Goal: Transaction & Acquisition: Purchase product/service

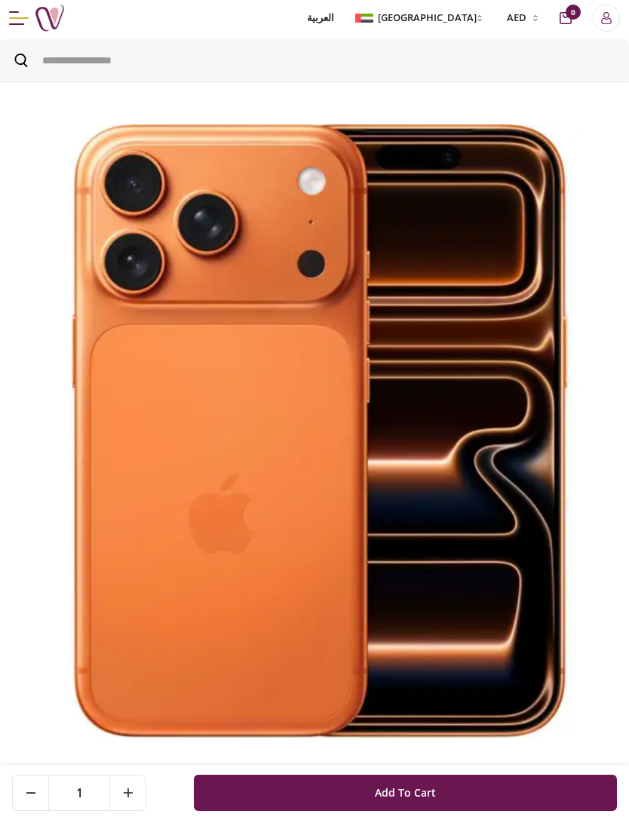
click at [444, 763] on img at bounding box center [314, 433] width 617 height 660
click at [611, 460] on img at bounding box center [314, 433] width 617 height 660
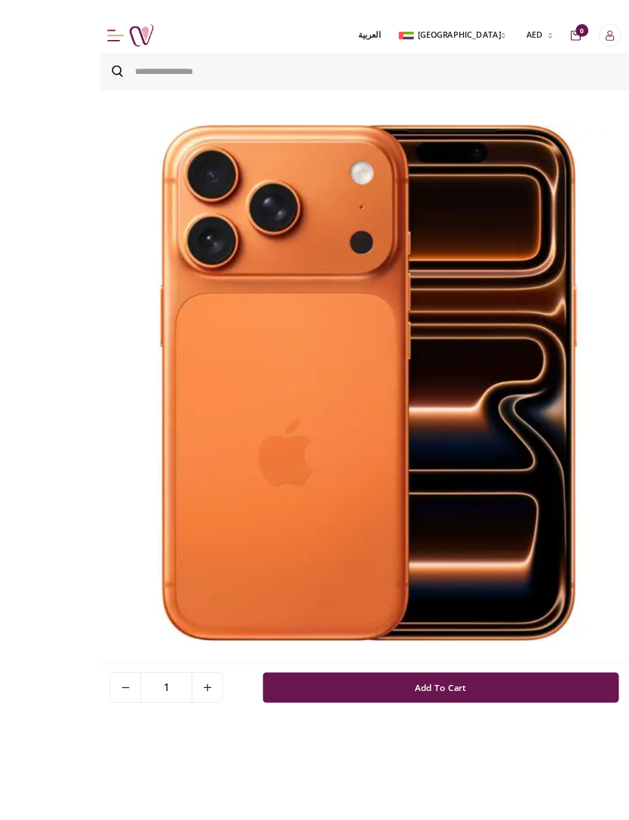
scroll to position [8, 0]
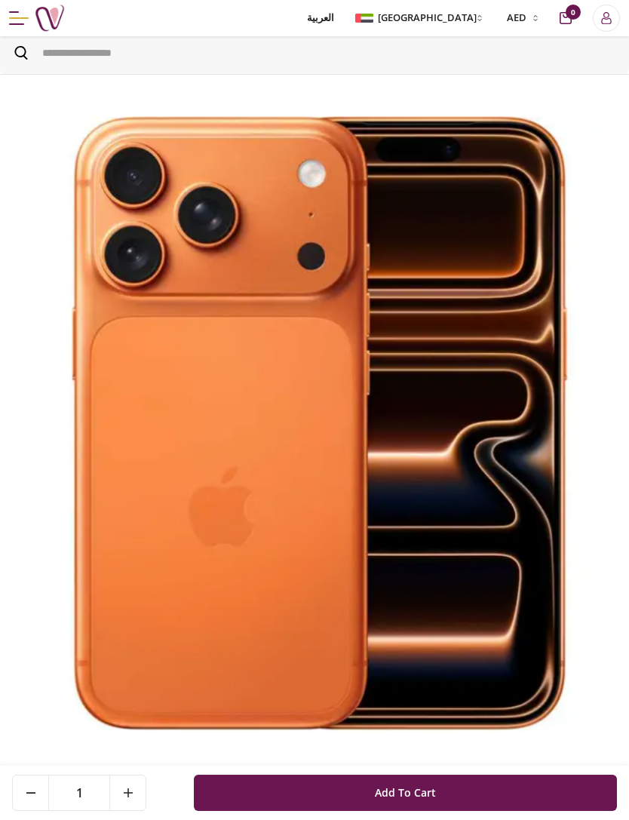
click at [135, 783] on button at bounding box center [127, 792] width 36 height 35
click at [130, 787] on button at bounding box center [127, 792] width 36 height 35
click at [132, 793] on icon at bounding box center [128, 792] width 9 height 9
click at [131, 792] on icon at bounding box center [128, 792] width 9 height 9
click at [130, 789] on icon at bounding box center [128, 792] width 9 height 9
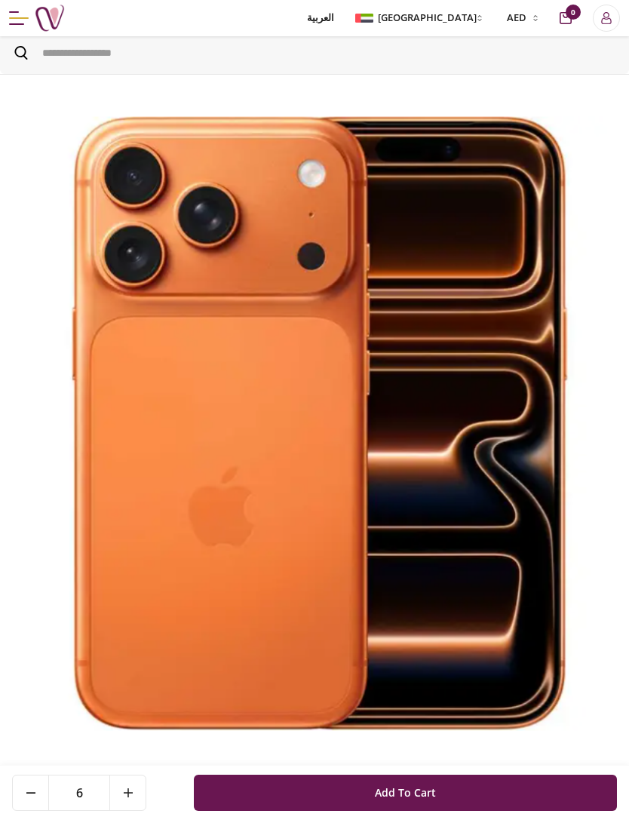
click at [130, 788] on icon at bounding box center [128, 792] width 9 height 9
click at [129, 791] on icon at bounding box center [128, 792] width 9 height 9
click at [135, 784] on button at bounding box center [127, 792] width 36 height 35
click at [134, 784] on button at bounding box center [127, 792] width 36 height 35
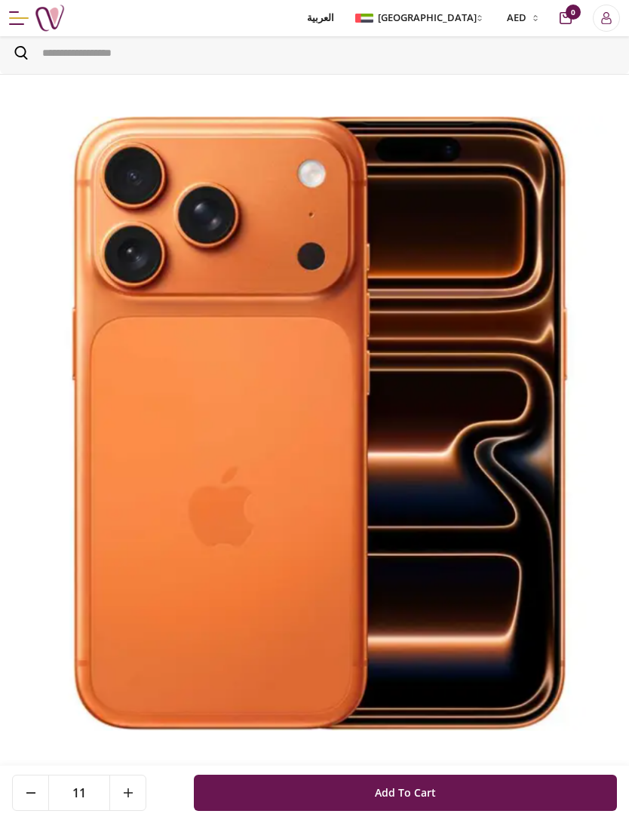
click at [136, 784] on button at bounding box center [127, 792] width 36 height 35
click at [135, 784] on button at bounding box center [127, 792] width 36 height 35
click at [128, 792] on icon at bounding box center [128, 792] width 9 height 9
click at [129, 791] on icon at bounding box center [128, 792] width 9 height 9
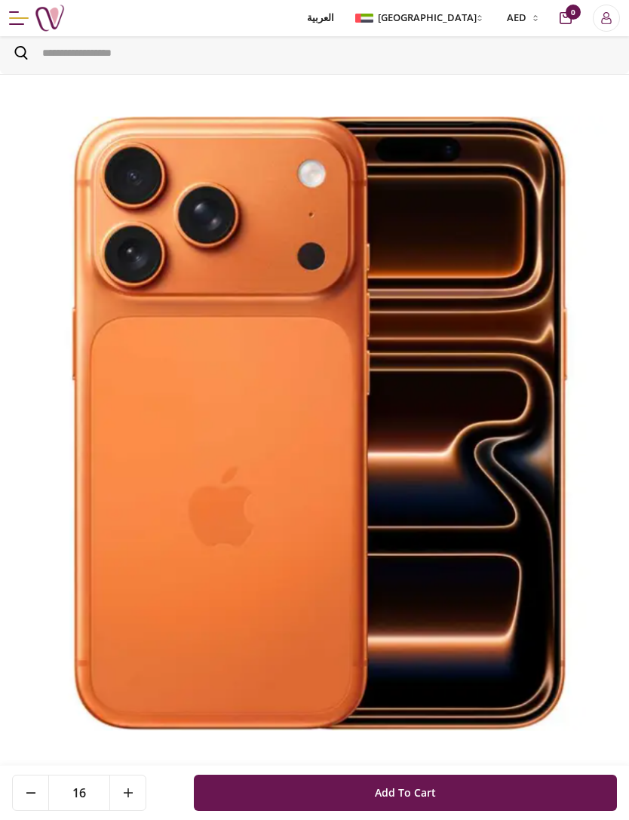
click at [128, 791] on icon at bounding box center [128, 792] width 9 height 9
click at [130, 793] on icon at bounding box center [128, 792] width 9 height 9
click at [129, 793] on icon at bounding box center [128, 792] width 9 height 9
click at [130, 790] on icon at bounding box center [128, 792] width 9 height 9
click at [129, 790] on icon at bounding box center [128, 792] width 9 height 9
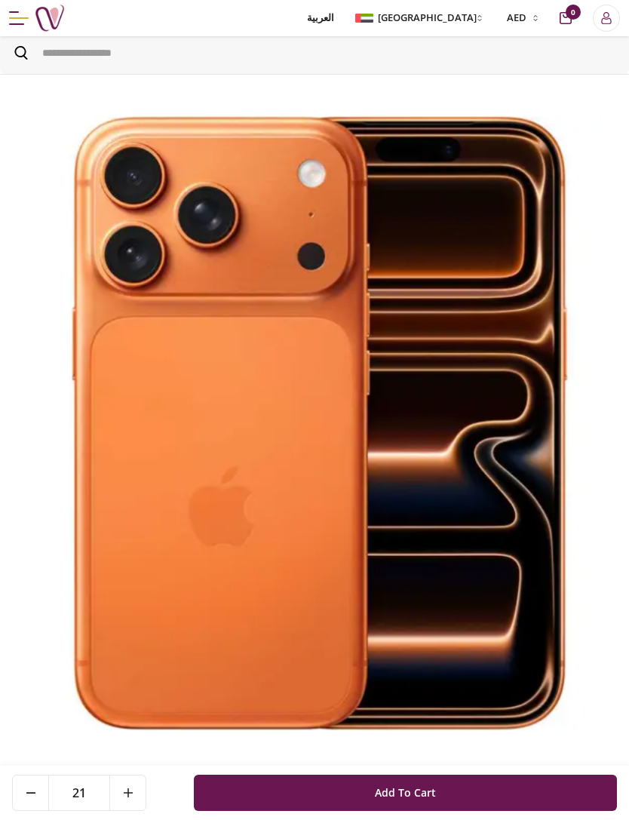
click at [135, 783] on button at bounding box center [127, 792] width 36 height 35
click at [135, 786] on button at bounding box center [127, 792] width 36 height 35
click at [134, 785] on button at bounding box center [127, 792] width 36 height 35
click at [135, 786] on button at bounding box center [127, 792] width 36 height 35
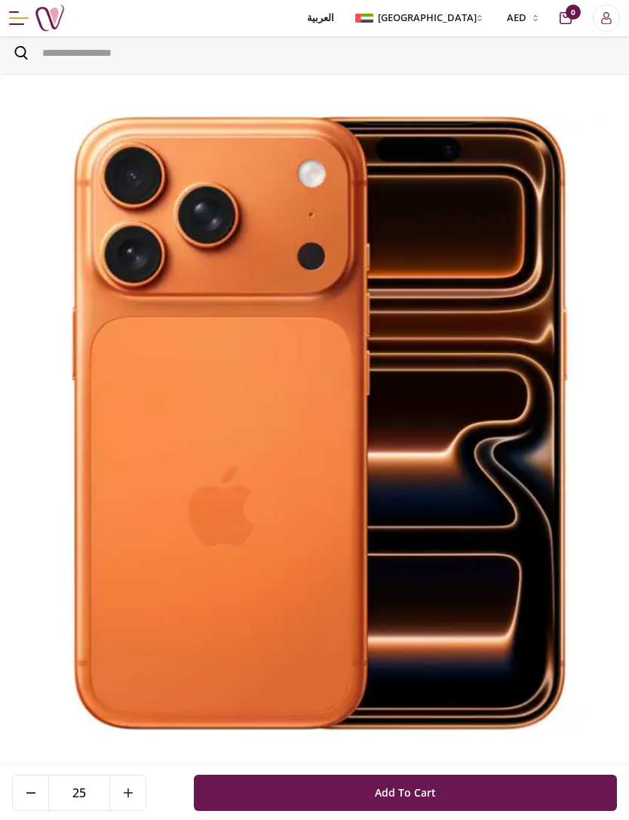
click at [134, 785] on button at bounding box center [127, 792] width 36 height 35
click at [136, 784] on button at bounding box center [127, 792] width 36 height 35
click at [135, 784] on button at bounding box center [127, 792] width 36 height 35
click at [139, 781] on button at bounding box center [127, 792] width 36 height 35
click at [138, 781] on button at bounding box center [127, 792] width 36 height 35
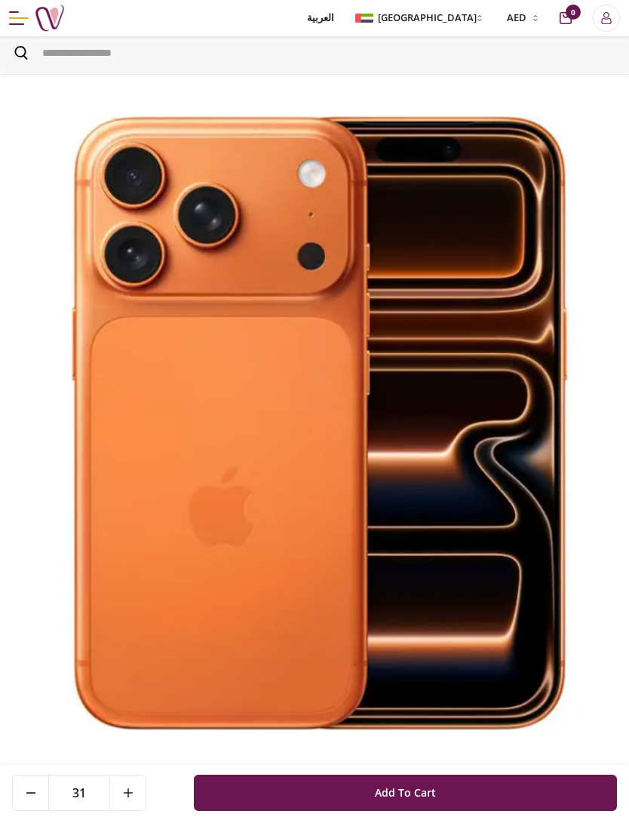
click at [137, 786] on button at bounding box center [127, 792] width 36 height 35
click at [137, 785] on button at bounding box center [127, 792] width 36 height 35
click at [139, 784] on button at bounding box center [127, 792] width 36 height 35
click at [138, 784] on button at bounding box center [127, 792] width 36 height 35
click at [137, 788] on button at bounding box center [127, 792] width 36 height 35
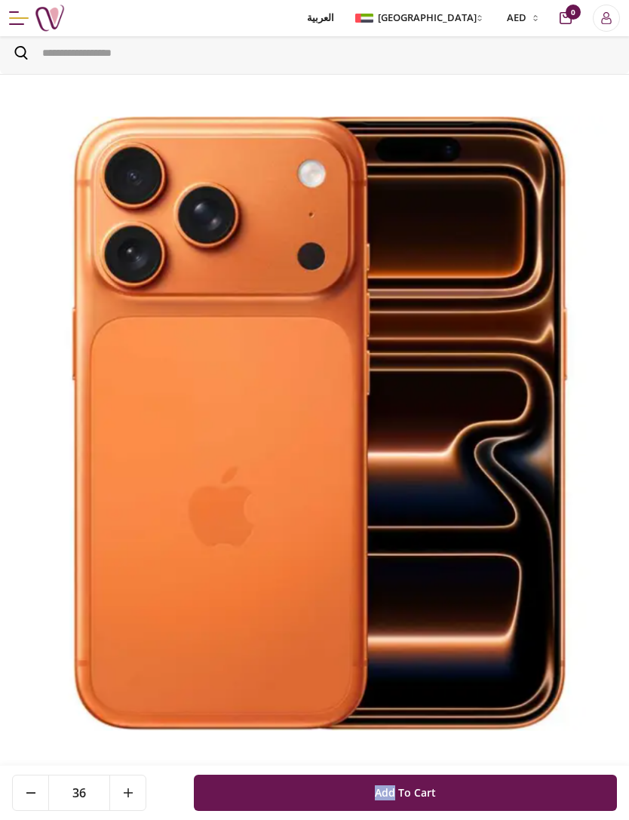
click at [136, 790] on button at bounding box center [127, 792] width 36 height 35
click at [135, 790] on button at bounding box center [127, 792] width 36 height 35
click at [134, 790] on button at bounding box center [127, 792] width 36 height 35
click at [134, 788] on button at bounding box center [127, 792] width 36 height 35
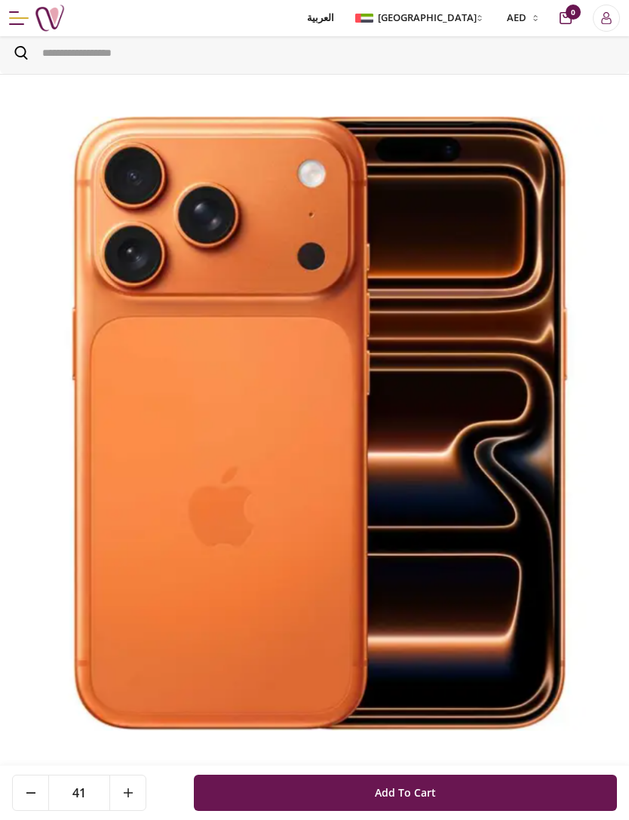
click at [134, 787] on button at bounding box center [127, 792] width 36 height 35
click at [137, 780] on button at bounding box center [127, 792] width 36 height 35
click at [134, 789] on button at bounding box center [127, 792] width 36 height 35
click at [133, 788] on button at bounding box center [127, 792] width 36 height 35
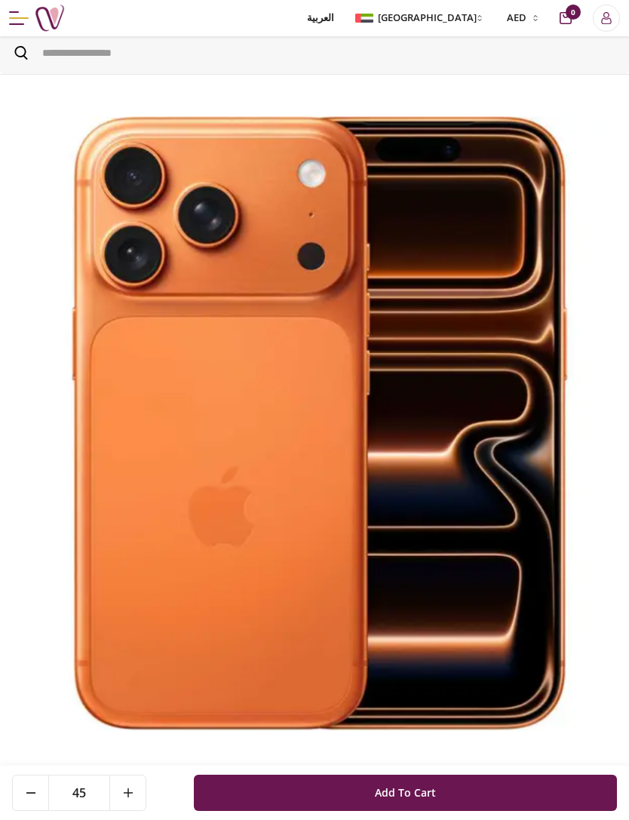
click at [134, 789] on button at bounding box center [127, 792] width 36 height 35
click at [133, 789] on button at bounding box center [127, 792] width 36 height 35
click at [134, 789] on button at bounding box center [127, 792] width 36 height 35
click at [133, 789] on button at bounding box center [127, 792] width 36 height 35
click at [135, 785] on button at bounding box center [127, 792] width 36 height 35
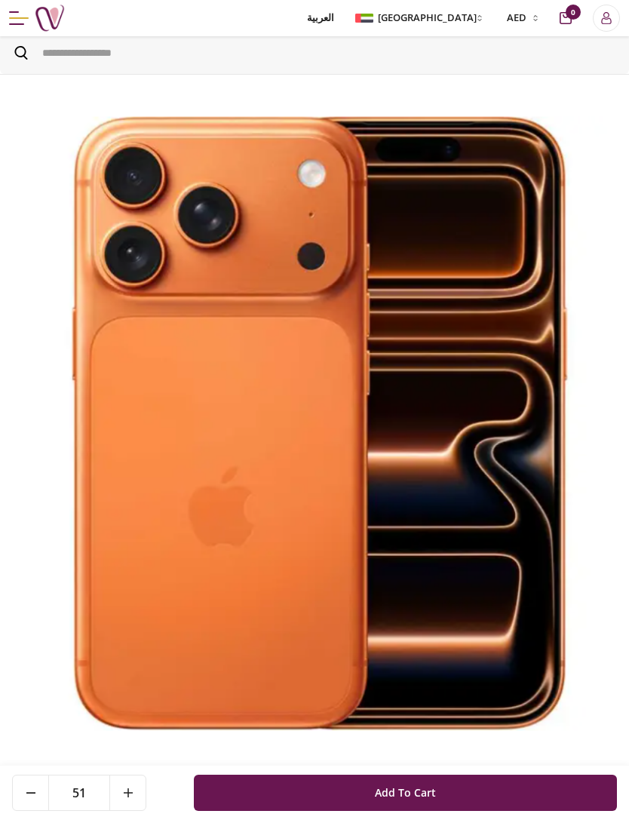
click at [134, 784] on button at bounding box center [127, 792] width 36 height 35
click at [138, 790] on button at bounding box center [127, 792] width 36 height 35
click at [137, 790] on button at bounding box center [127, 792] width 36 height 35
click at [137, 789] on button at bounding box center [127, 792] width 36 height 35
click at [137, 788] on button at bounding box center [127, 792] width 36 height 35
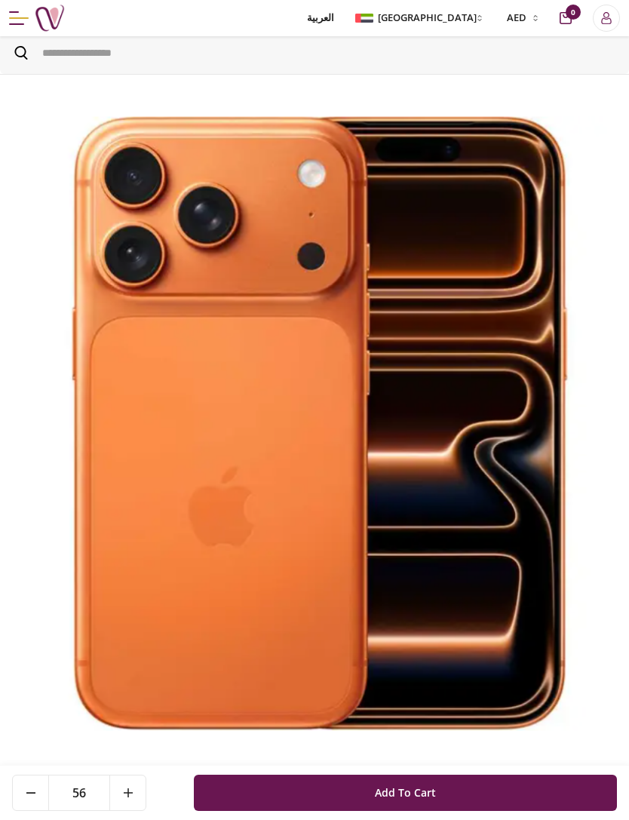
click at [137, 790] on button at bounding box center [127, 792] width 36 height 35
click at [132, 798] on button at bounding box center [127, 792] width 36 height 35
click at [131, 798] on button at bounding box center [127, 792] width 36 height 35
click at [131, 800] on button at bounding box center [127, 792] width 36 height 35
click at [131, 799] on button at bounding box center [127, 792] width 36 height 35
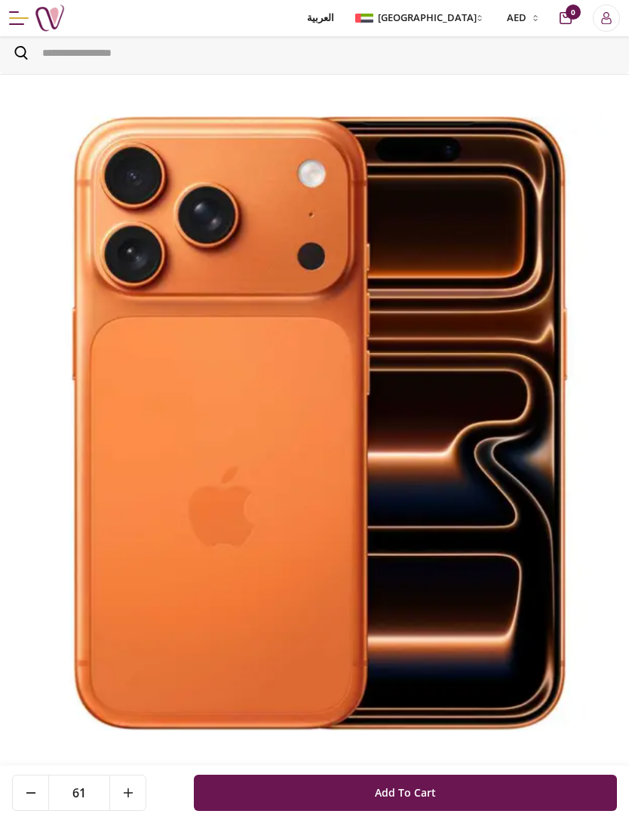
click at [133, 796] on button at bounding box center [127, 792] width 36 height 35
click at [135, 791] on button at bounding box center [127, 792] width 36 height 35
click at [137, 787] on button at bounding box center [127, 792] width 36 height 35
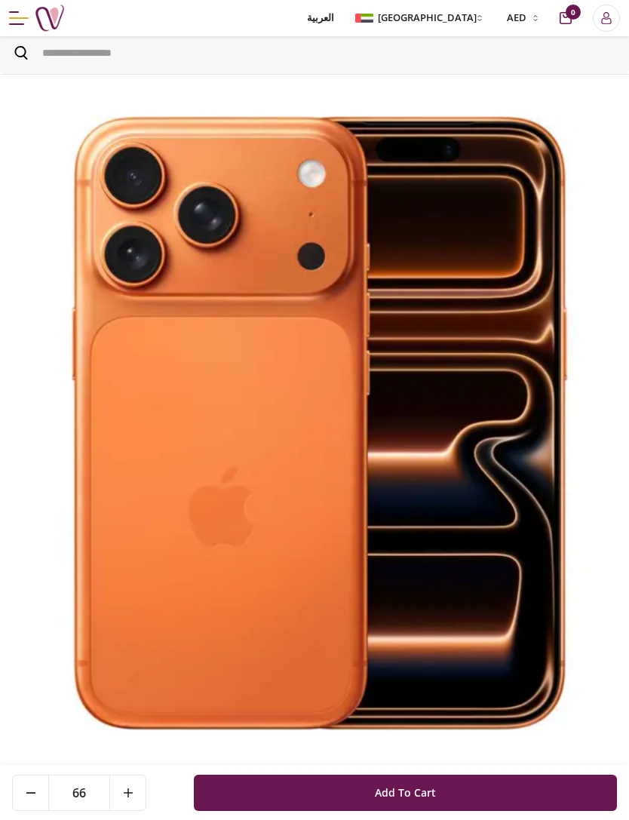
click at [137, 787] on button at bounding box center [127, 792] width 36 height 35
click at [135, 794] on button at bounding box center [127, 792] width 36 height 35
click at [134, 793] on button at bounding box center [127, 792] width 36 height 35
click at [135, 785] on button at bounding box center [127, 792] width 36 height 35
click at [134, 784] on button at bounding box center [127, 792] width 36 height 35
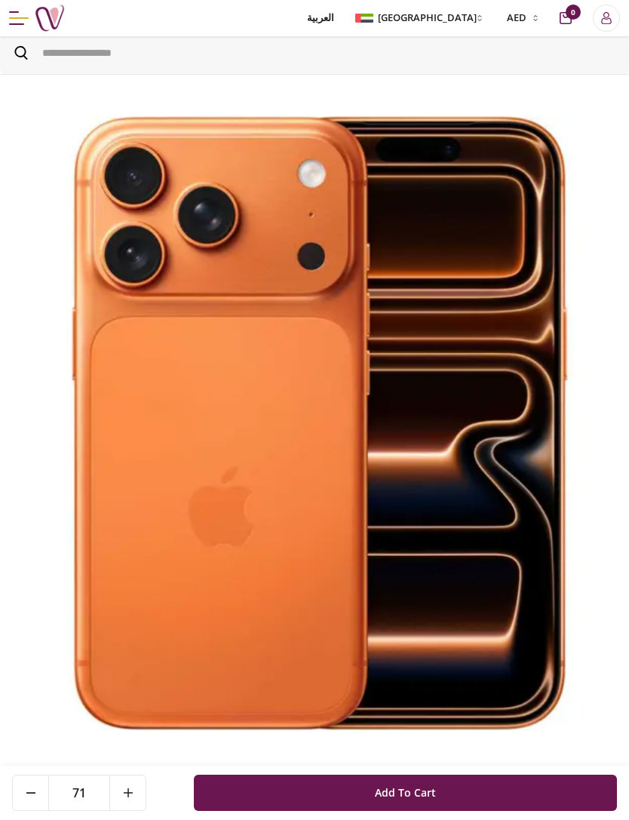
click at [136, 783] on button at bounding box center [127, 792] width 36 height 35
click at [134, 794] on button at bounding box center [127, 792] width 36 height 35
click at [124, 796] on icon at bounding box center [128, 792] width 9 height 9
click at [132, 784] on button at bounding box center [127, 792] width 36 height 35
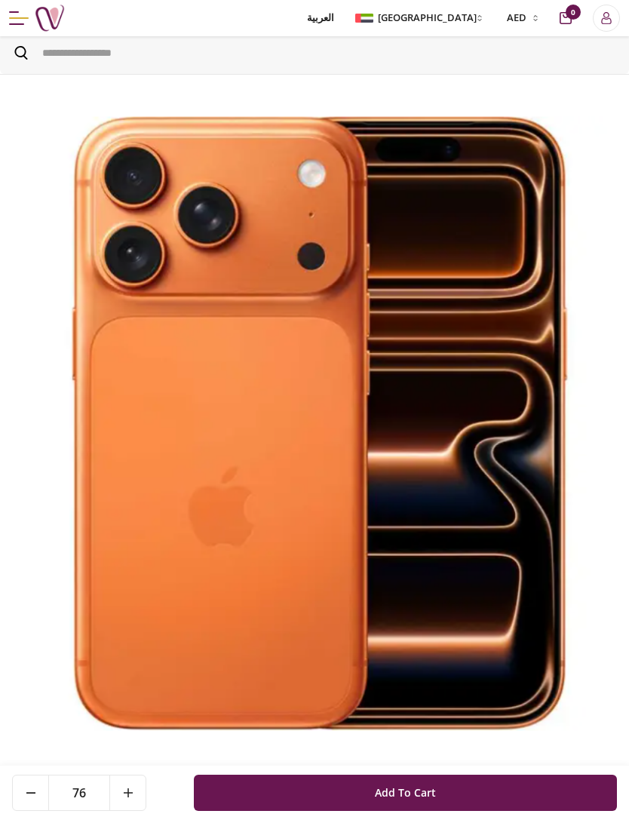
click at [135, 790] on button at bounding box center [127, 792] width 36 height 35
click at [134, 790] on button at bounding box center [127, 792] width 36 height 35
click at [134, 795] on button at bounding box center [127, 792] width 36 height 35
click at [134, 794] on button at bounding box center [127, 792] width 36 height 35
click at [135, 795] on button at bounding box center [127, 792] width 36 height 35
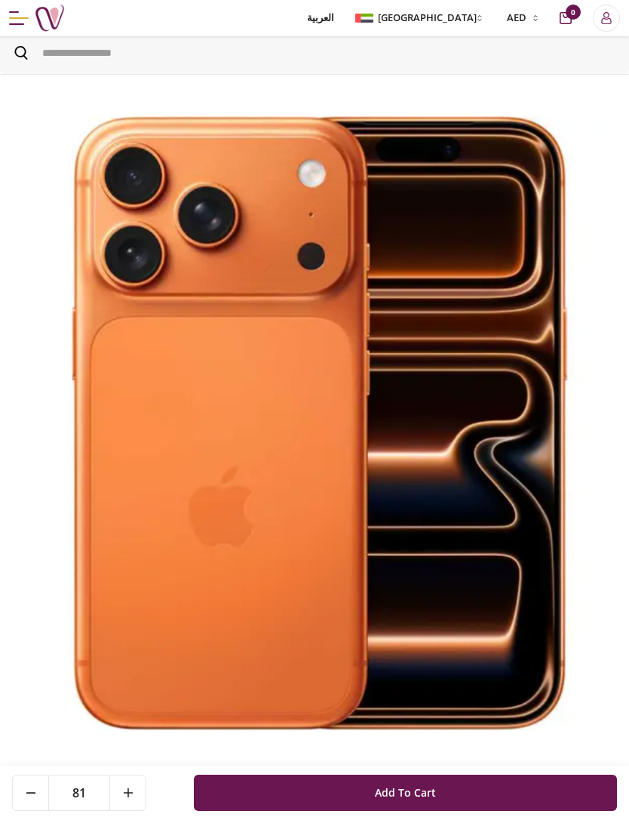
click at [134, 795] on button at bounding box center [127, 792] width 36 height 35
click at [135, 793] on button at bounding box center [127, 792] width 36 height 35
click at [134, 793] on button at bounding box center [127, 792] width 36 height 35
click at [136, 789] on button at bounding box center [127, 792] width 36 height 35
click at [136, 788] on button at bounding box center [127, 792] width 36 height 35
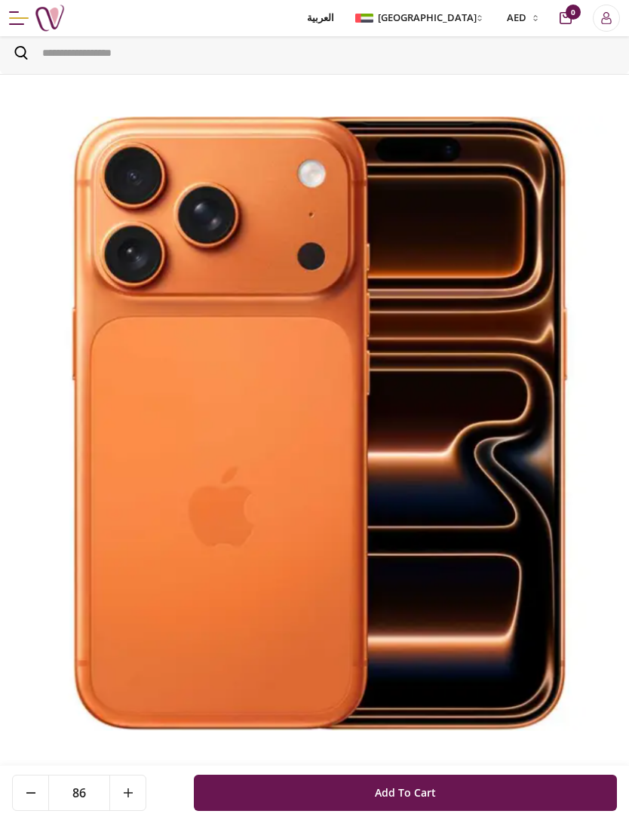
click at [134, 795] on button at bounding box center [127, 792] width 36 height 35
click at [134, 794] on button at bounding box center [127, 792] width 36 height 35
click at [133, 790] on button at bounding box center [127, 792] width 36 height 35
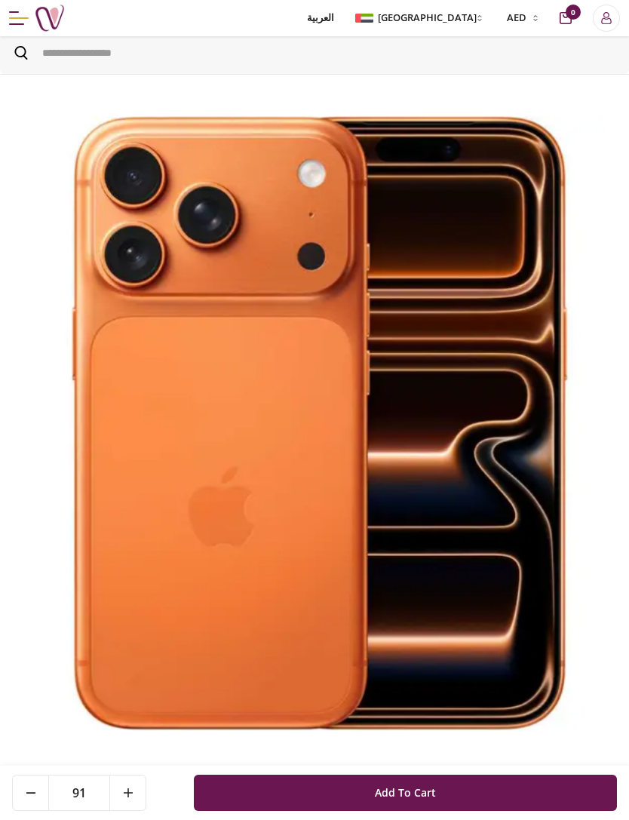
click at [132, 790] on icon at bounding box center [128, 792] width 9 height 9
click at [131, 789] on icon at bounding box center [128, 792] width 9 height 9
click at [130, 789] on icon at bounding box center [128, 792] width 9 height 9
click at [132, 793] on icon at bounding box center [128, 792] width 9 height 9
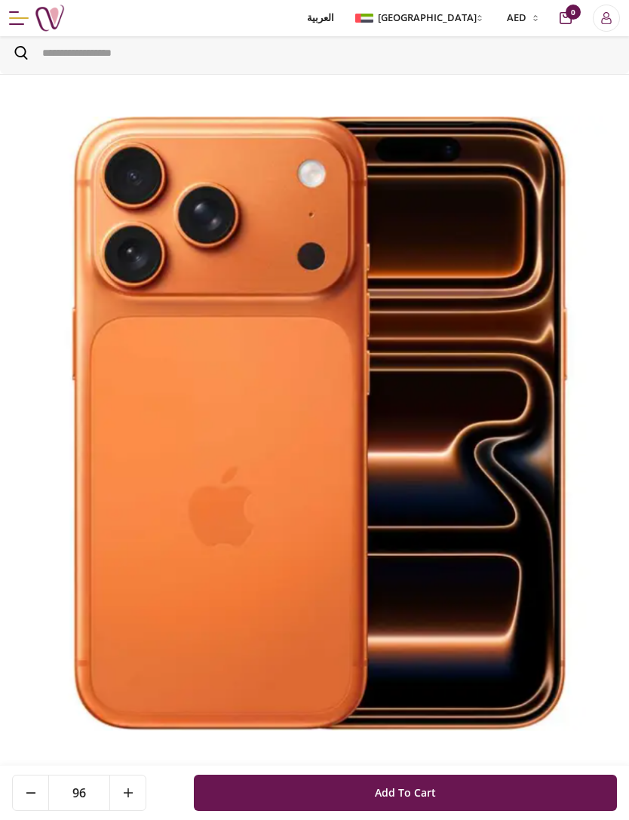
click at [137, 791] on button at bounding box center [127, 792] width 36 height 35
click at [137, 790] on button at bounding box center [127, 792] width 36 height 35
click at [144, 790] on button at bounding box center [127, 792] width 36 height 35
click at [153, 790] on div "99 Add To Cart" at bounding box center [314, 792] width 629 height 55
click at [132, 796] on icon at bounding box center [128, 792] width 9 height 9
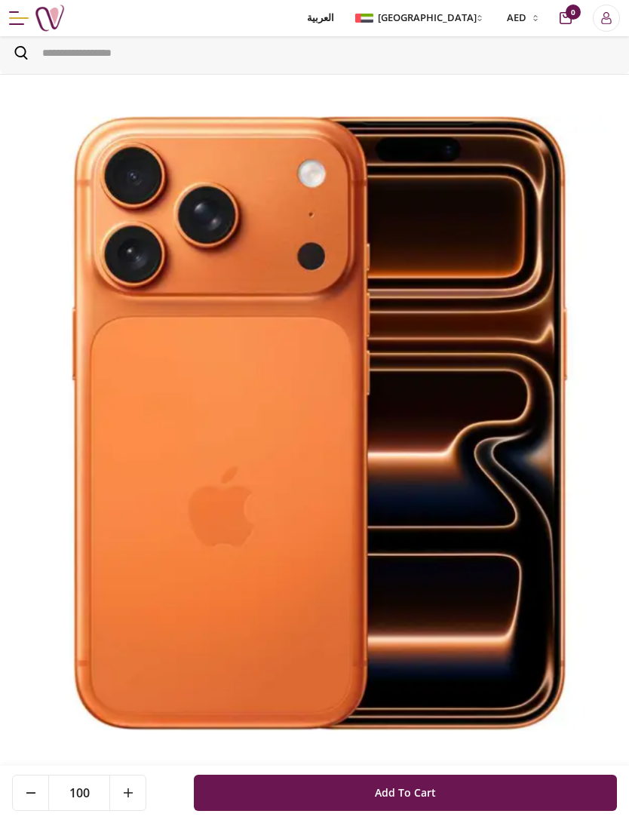
click at [132, 795] on icon at bounding box center [128, 792] width 9 height 9
click at [134, 799] on button at bounding box center [127, 792] width 36 height 35
click at [133, 799] on button at bounding box center [127, 792] width 36 height 35
click at [136, 797] on button at bounding box center [127, 792] width 36 height 35
click at [135, 797] on button at bounding box center [127, 792] width 36 height 35
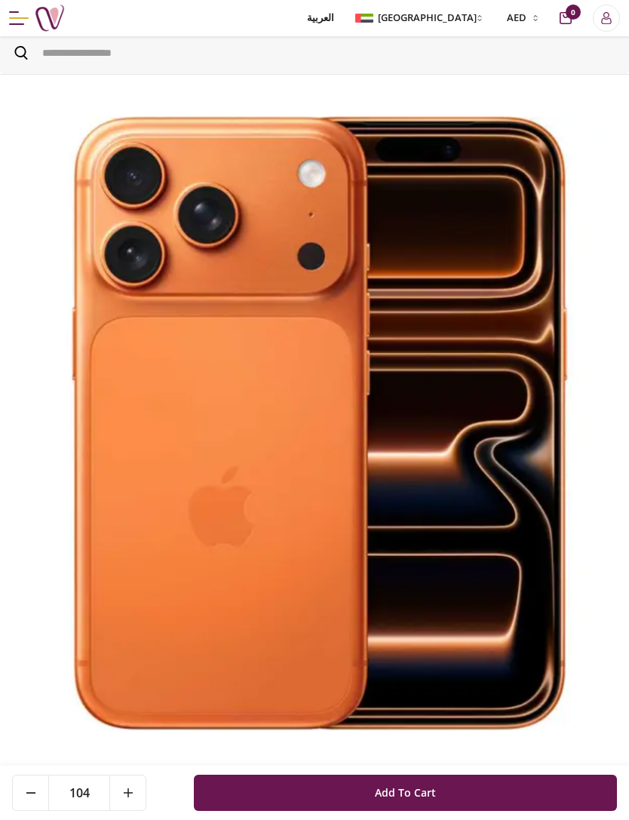
click at [137, 796] on button at bounding box center [127, 792] width 36 height 35
click at [132, 792] on icon at bounding box center [128, 792] width 9 height 9
click at [137, 784] on button at bounding box center [127, 792] width 36 height 35
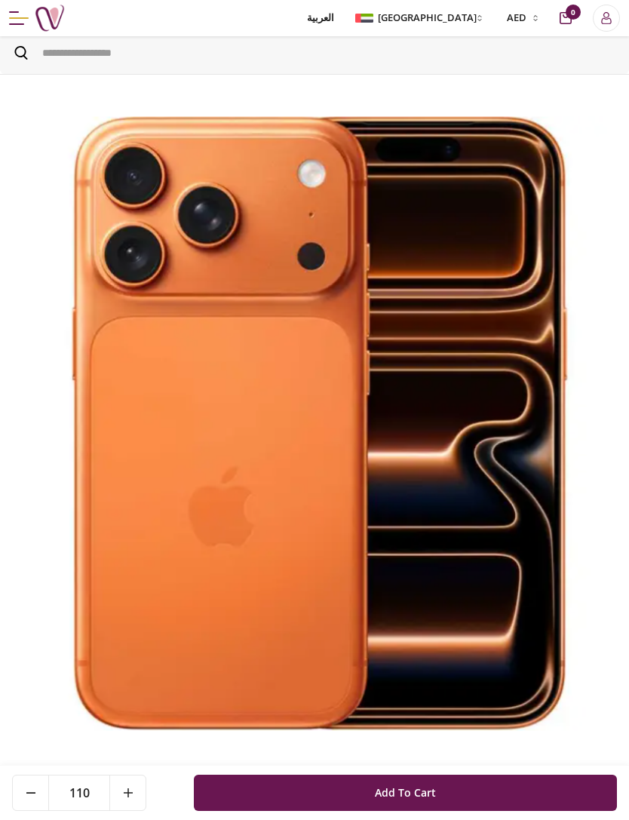
click at [137, 784] on button at bounding box center [127, 792] width 36 height 35
click at [137, 790] on button at bounding box center [127, 792] width 36 height 35
click at [137, 793] on button at bounding box center [127, 792] width 36 height 35
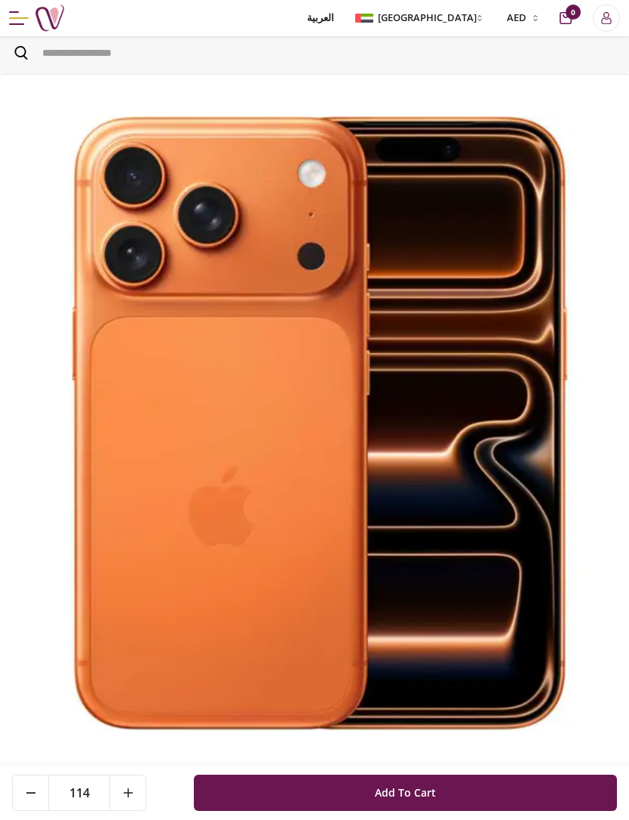
click at [137, 792] on button at bounding box center [127, 792] width 36 height 35
click at [135, 793] on button at bounding box center [127, 792] width 36 height 35
click at [139, 790] on button at bounding box center [127, 792] width 36 height 35
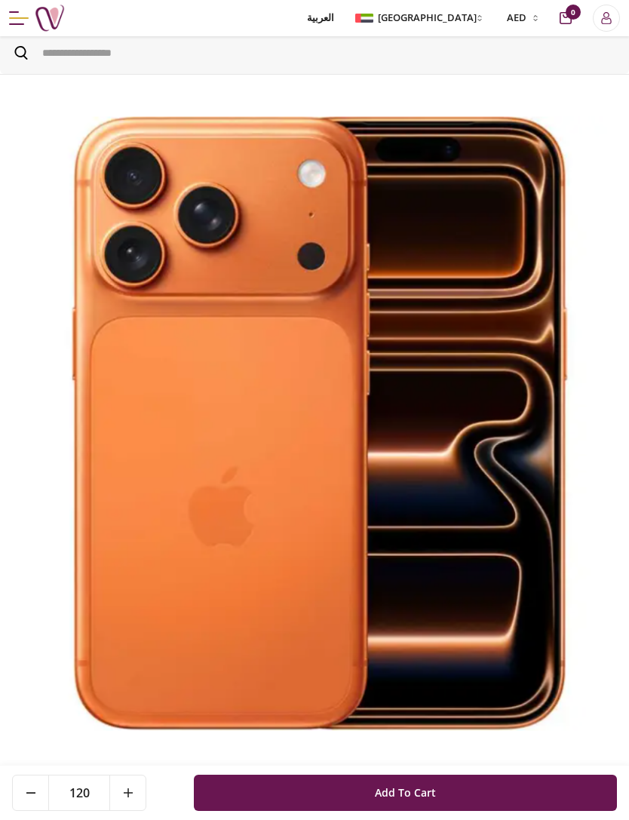
click at [138, 790] on button at bounding box center [127, 792] width 36 height 35
click at [139, 790] on button at bounding box center [127, 792] width 36 height 35
click at [138, 790] on button at bounding box center [127, 792] width 36 height 35
click at [139, 792] on button at bounding box center [127, 792] width 36 height 35
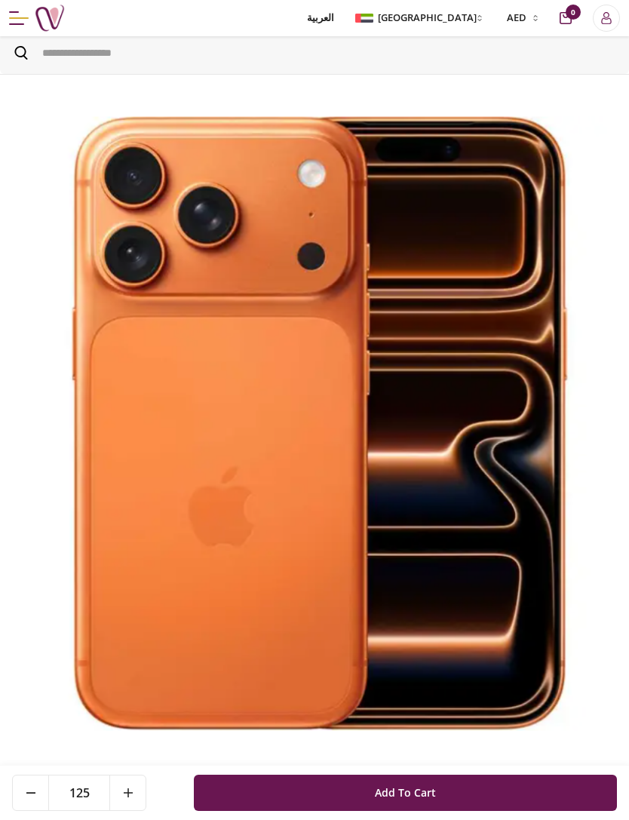
click at [139, 790] on button at bounding box center [127, 792] width 36 height 35
click at [138, 790] on button at bounding box center [127, 792] width 36 height 35
click at [141, 785] on button at bounding box center [127, 792] width 36 height 35
click at [141, 784] on button at bounding box center [127, 792] width 36 height 35
click at [141, 791] on button at bounding box center [127, 792] width 36 height 35
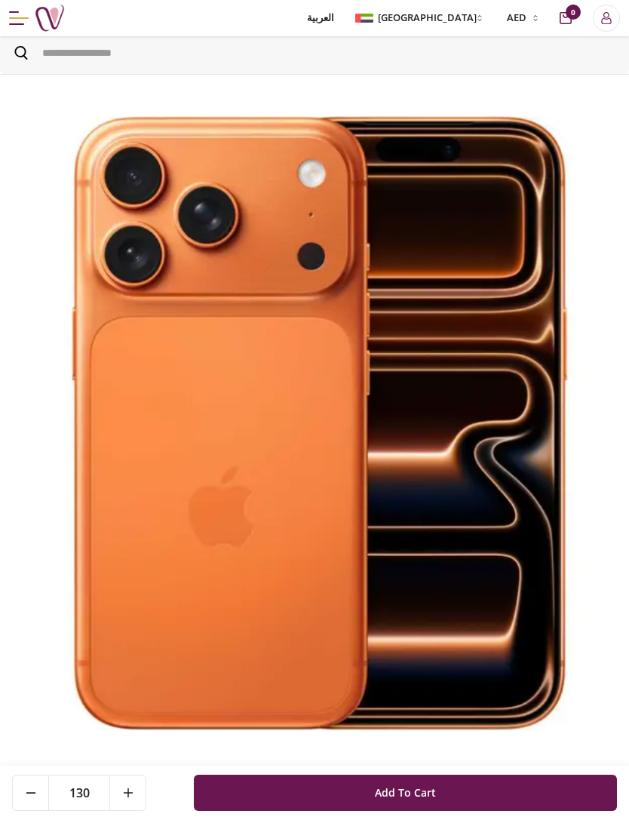
click at [141, 790] on button at bounding box center [127, 792] width 36 height 35
click at [140, 793] on button at bounding box center [127, 792] width 36 height 35
click at [140, 792] on button at bounding box center [127, 792] width 36 height 35
click at [139, 793] on button at bounding box center [127, 792] width 36 height 35
click at [138, 793] on button at bounding box center [127, 792] width 36 height 35
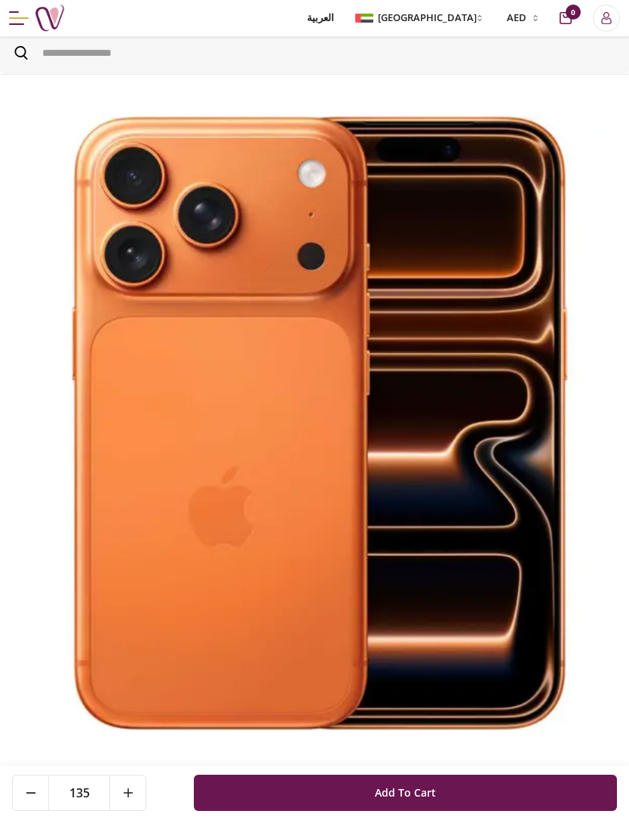
click at [134, 793] on button at bounding box center [127, 792] width 36 height 35
click at [136, 786] on button at bounding box center [127, 792] width 36 height 35
click at [136, 785] on button at bounding box center [127, 792] width 36 height 35
click at [134, 794] on button at bounding box center [127, 792] width 36 height 35
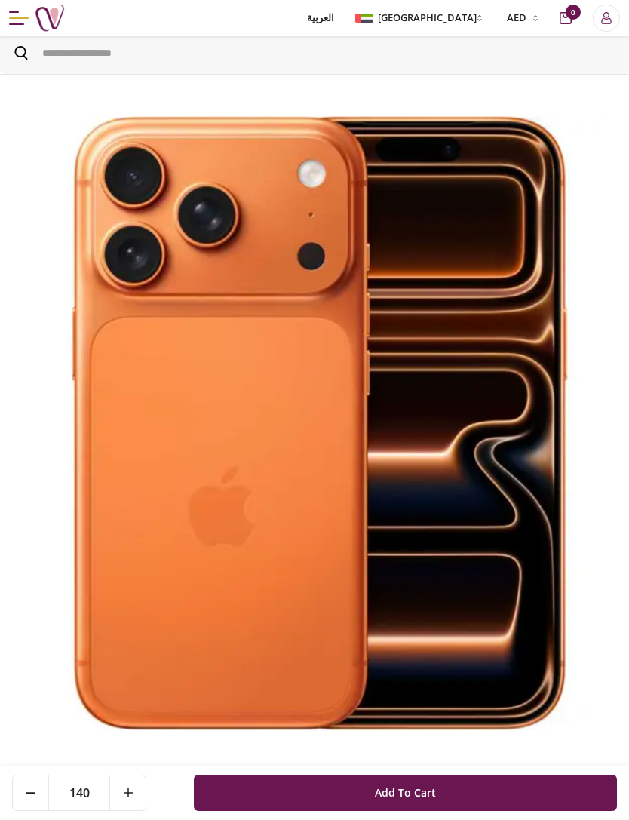
click at [134, 793] on button at bounding box center [127, 792] width 36 height 35
click at [134, 796] on button at bounding box center [127, 792] width 36 height 35
click at [134, 795] on button at bounding box center [127, 792] width 36 height 35
click at [134, 796] on button at bounding box center [127, 792] width 36 height 35
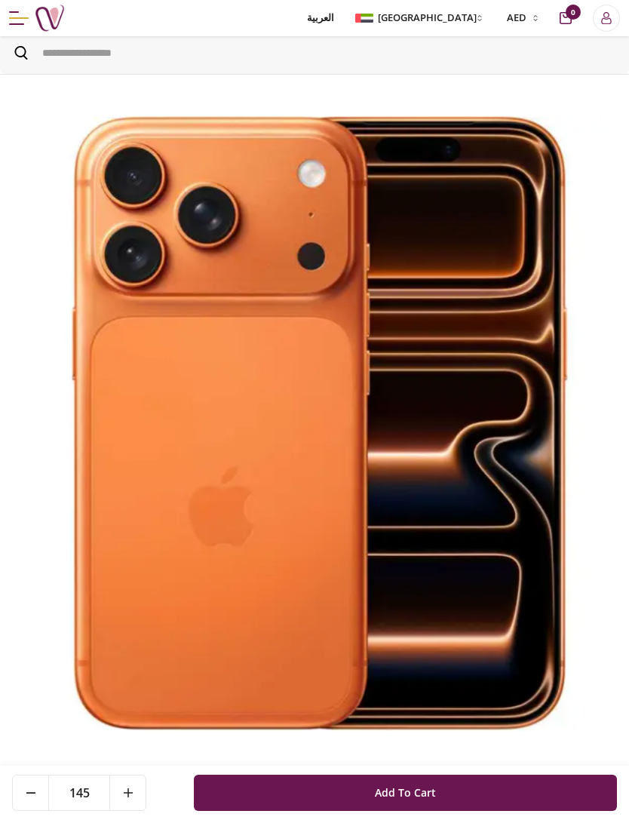
click at [137, 793] on button at bounding box center [127, 792] width 36 height 35
click at [137, 790] on button at bounding box center [127, 792] width 36 height 35
click at [137, 795] on button at bounding box center [127, 792] width 36 height 35
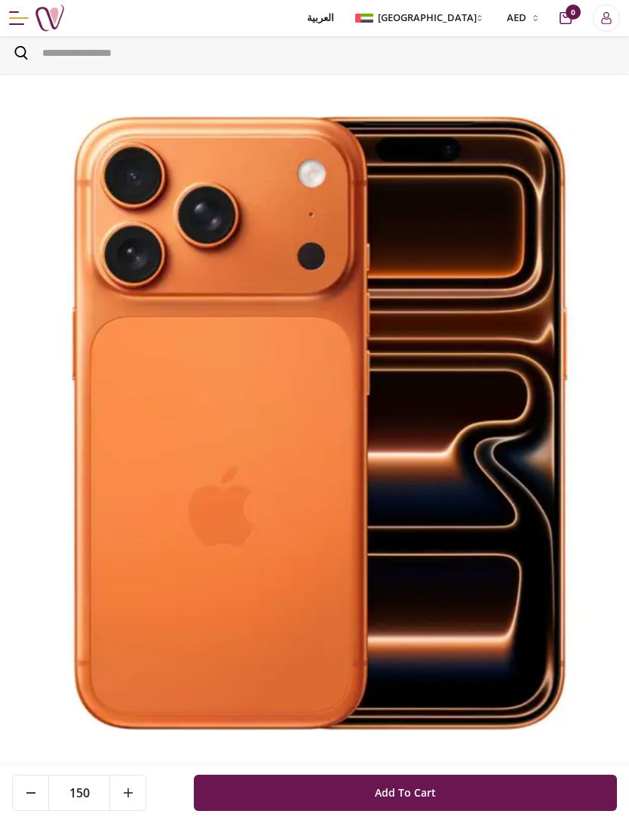
click at [137, 795] on button at bounding box center [127, 792] width 36 height 35
click at [134, 797] on button at bounding box center [127, 792] width 36 height 35
click at [134, 796] on button at bounding box center [127, 792] width 36 height 35
click at [135, 796] on button at bounding box center [127, 792] width 36 height 35
click at [134, 796] on button at bounding box center [127, 792] width 36 height 35
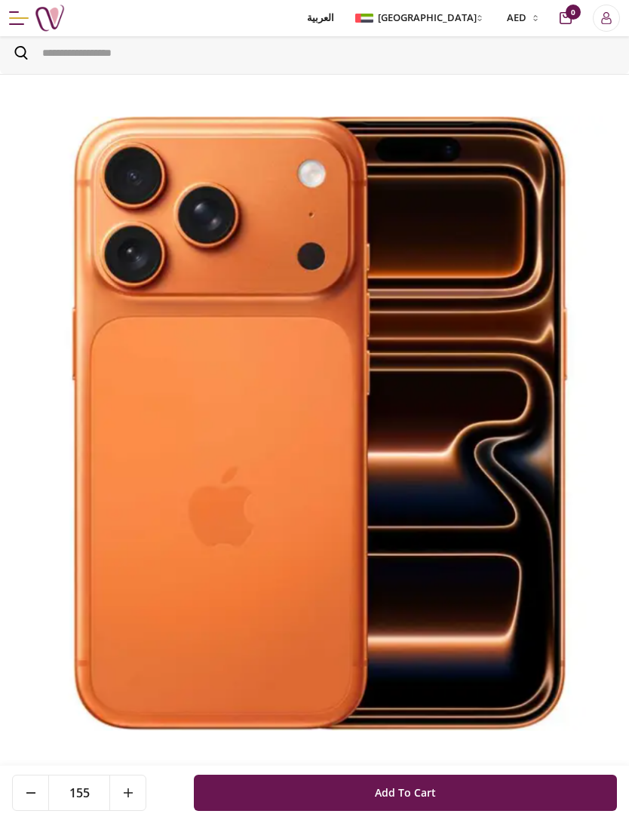
click at [135, 793] on button at bounding box center [127, 792] width 36 height 35
click at [137, 793] on button at bounding box center [127, 792] width 36 height 35
click at [136, 793] on button at bounding box center [127, 792] width 36 height 35
click at [135, 796] on button at bounding box center [127, 792] width 36 height 35
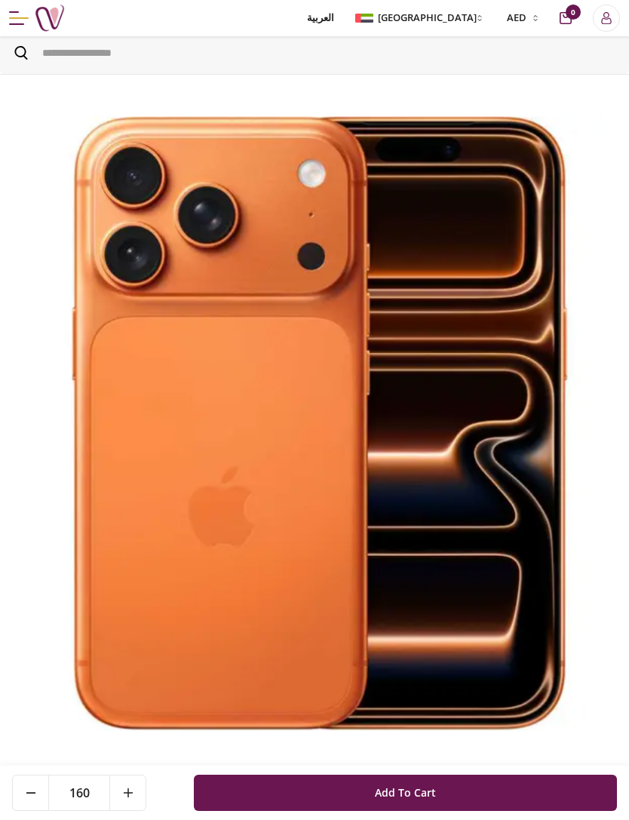
click at [134, 796] on button at bounding box center [127, 792] width 36 height 35
click at [133, 796] on button at bounding box center [127, 792] width 36 height 35
click at [133, 795] on button at bounding box center [127, 792] width 36 height 35
click at [134, 791] on button at bounding box center [127, 792] width 36 height 35
click at [137, 789] on button at bounding box center [127, 792] width 36 height 35
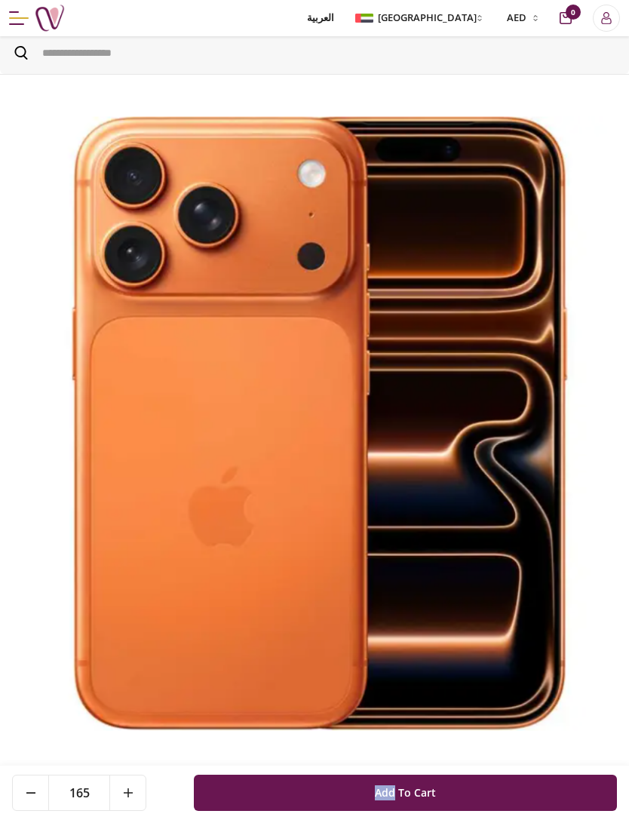
click at [134, 794] on button at bounding box center [127, 792] width 36 height 35
click at [133, 793] on button at bounding box center [127, 792] width 36 height 35
click at [133, 795] on button at bounding box center [127, 792] width 36 height 35
click at [134, 795] on button at bounding box center [127, 792] width 36 height 35
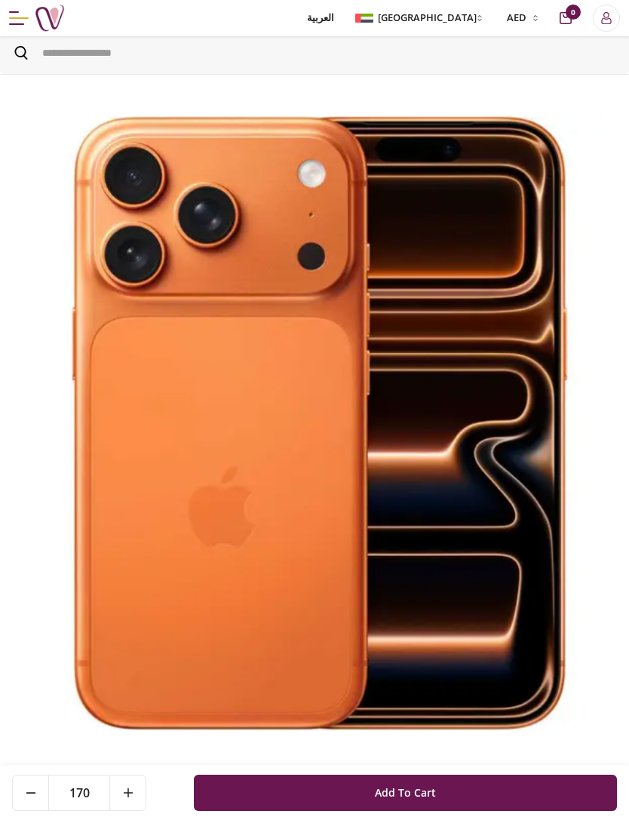
click at [135, 790] on button at bounding box center [127, 792] width 36 height 35
click at [134, 790] on button at bounding box center [127, 792] width 36 height 35
click at [134, 789] on button at bounding box center [127, 792] width 36 height 35
click at [134, 788] on button at bounding box center [127, 792] width 36 height 35
click at [133, 796] on button at bounding box center [127, 792] width 36 height 35
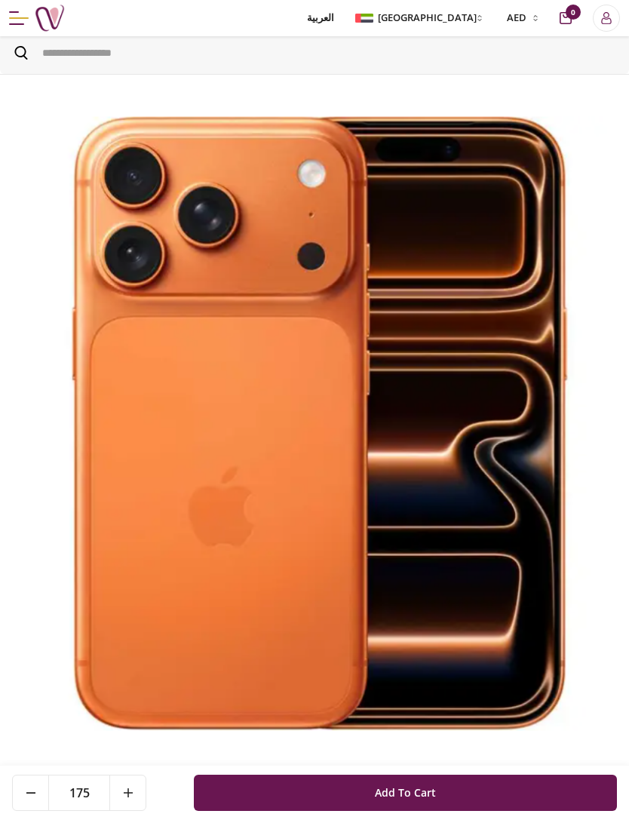
click at [132, 796] on icon at bounding box center [128, 792] width 9 height 9
click at [135, 795] on button at bounding box center [127, 792] width 36 height 35
click at [134, 794] on button at bounding box center [127, 792] width 36 height 35
click at [135, 791] on button at bounding box center [127, 792] width 36 height 35
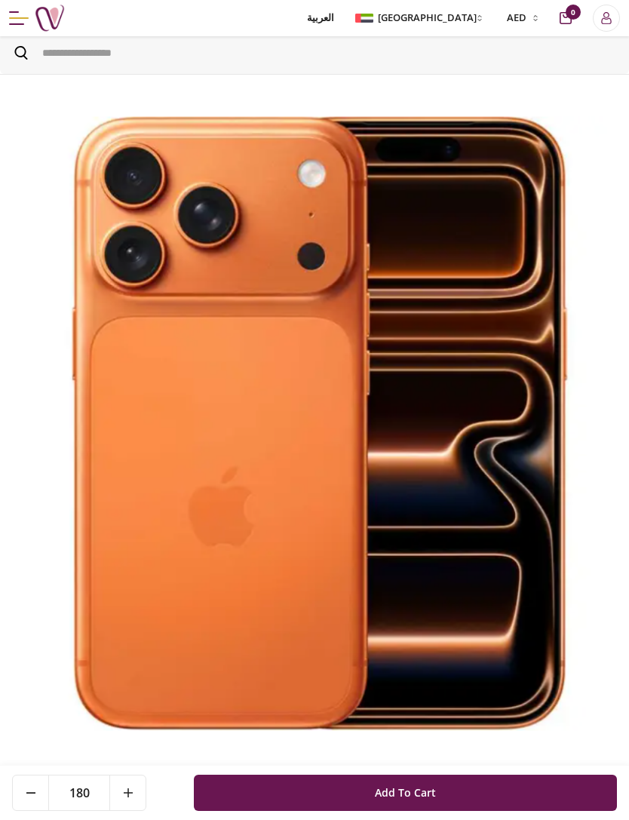
click at [136, 790] on button at bounding box center [127, 792] width 36 height 35
click at [134, 792] on button at bounding box center [127, 792] width 36 height 35
click at [134, 795] on button at bounding box center [127, 792] width 36 height 35
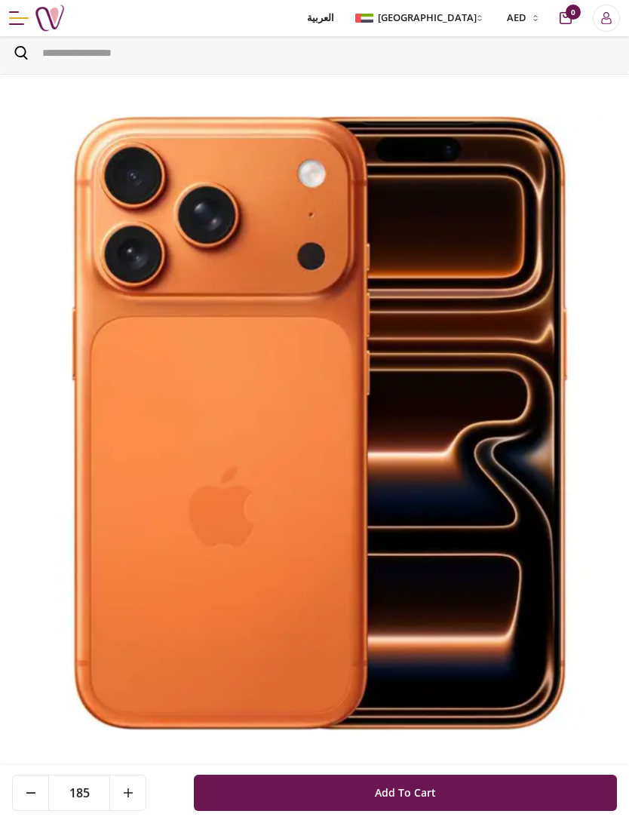
click at [134, 795] on button at bounding box center [127, 792] width 36 height 35
click at [135, 790] on button at bounding box center [127, 792] width 36 height 35
click at [139, 785] on button at bounding box center [127, 792] width 36 height 35
click at [138, 784] on button at bounding box center [127, 792] width 36 height 35
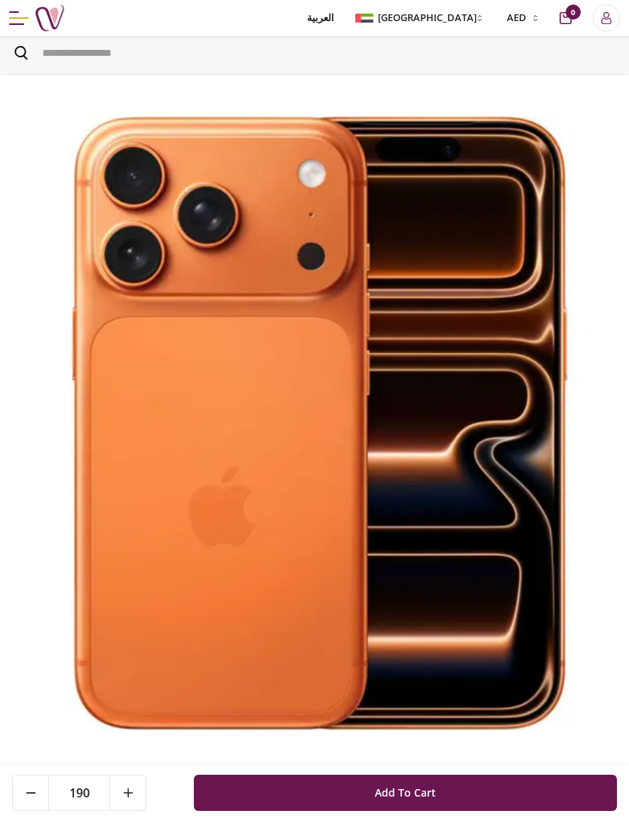
click at [137, 793] on button at bounding box center [127, 792] width 36 height 35
click at [136, 793] on button at bounding box center [127, 792] width 36 height 35
click at [137, 794] on button at bounding box center [127, 792] width 36 height 35
click at [137, 793] on button at bounding box center [127, 792] width 36 height 35
click at [137, 791] on button at bounding box center [127, 792] width 36 height 35
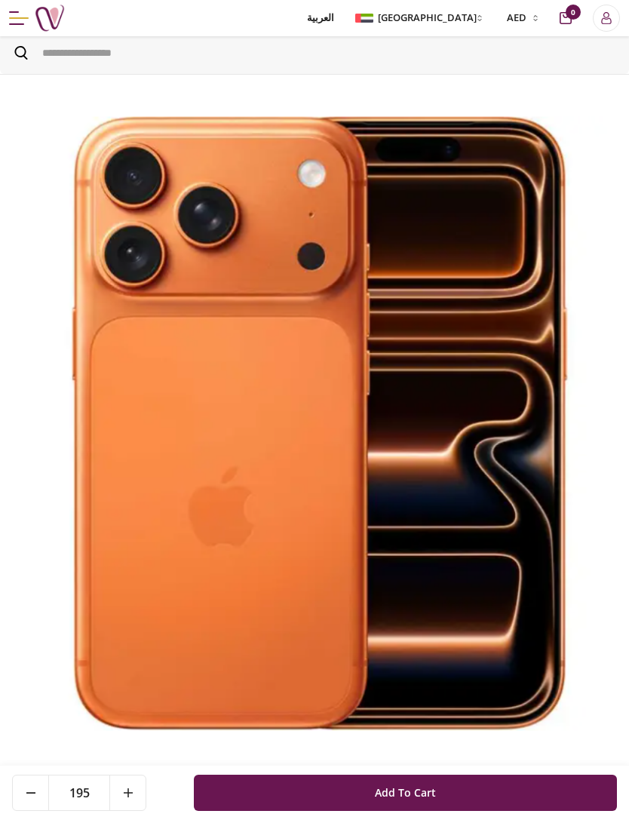
click at [137, 791] on button at bounding box center [127, 792] width 36 height 35
click at [138, 788] on button at bounding box center [127, 792] width 36 height 35
click at [137, 788] on button at bounding box center [127, 792] width 36 height 35
click at [137, 790] on button at bounding box center [127, 792] width 36 height 35
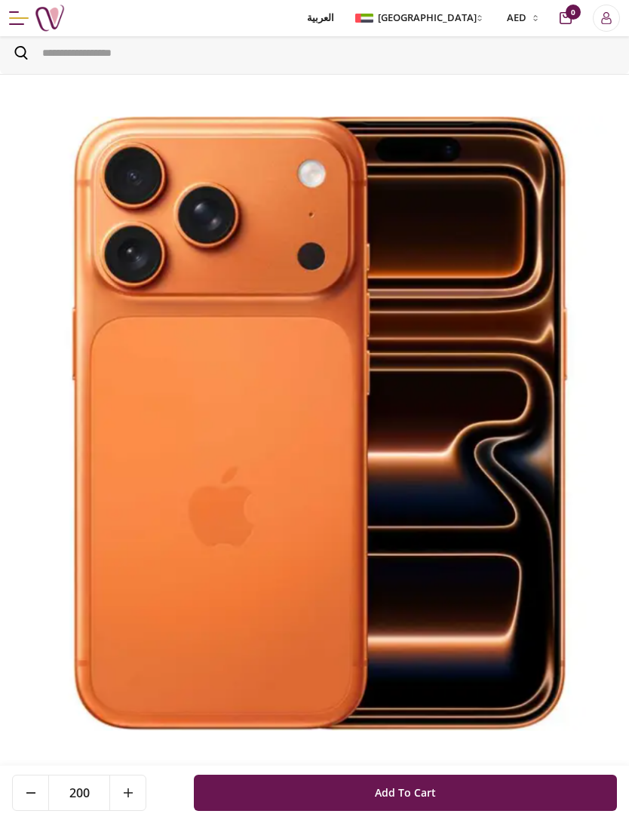
click at [137, 793] on button at bounding box center [127, 792] width 36 height 35
click at [135, 794] on button at bounding box center [127, 792] width 36 height 35
click at [134, 793] on button at bounding box center [127, 792] width 36 height 35
click at [136, 790] on button at bounding box center [127, 792] width 36 height 35
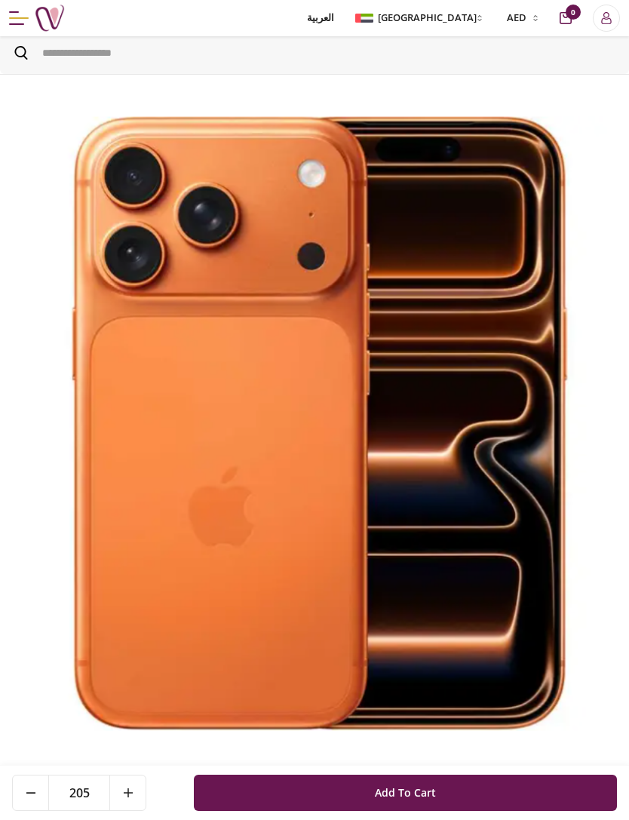
click at [136, 790] on button at bounding box center [127, 792] width 36 height 35
click at [135, 795] on button at bounding box center [127, 792] width 36 height 35
click at [134, 794] on button at bounding box center [127, 792] width 36 height 35
click at [134, 798] on button at bounding box center [127, 792] width 36 height 35
click at [134, 797] on button at bounding box center [127, 792] width 36 height 35
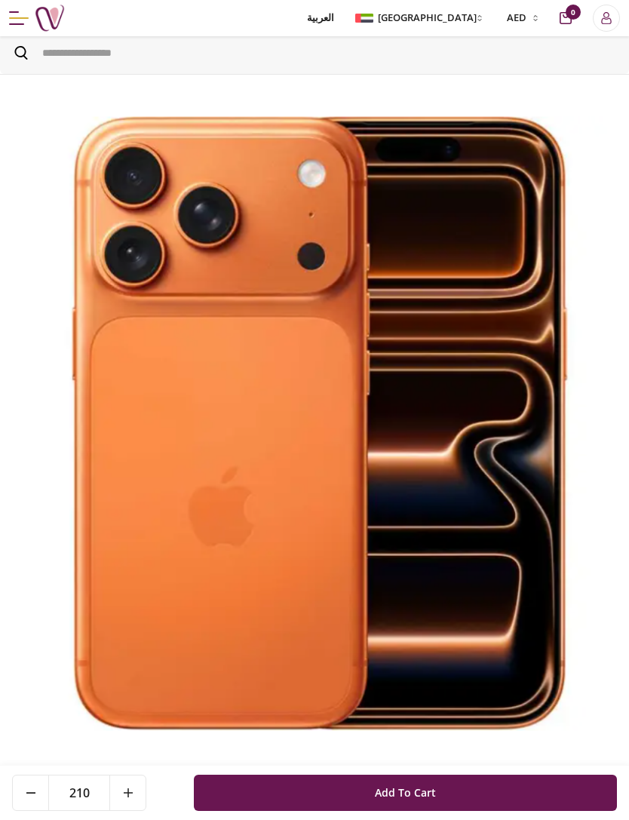
click at [134, 798] on button at bounding box center [127, 792] width 36 height 35
click at [134, 795] on button at bounding box center [127, 792] width 36 height 35
click at [133, 795] on button at bounding box center [127, 792] width 36 height 35
click at [140, 787] on button at bounding box center [127, 792] width 36 height 35
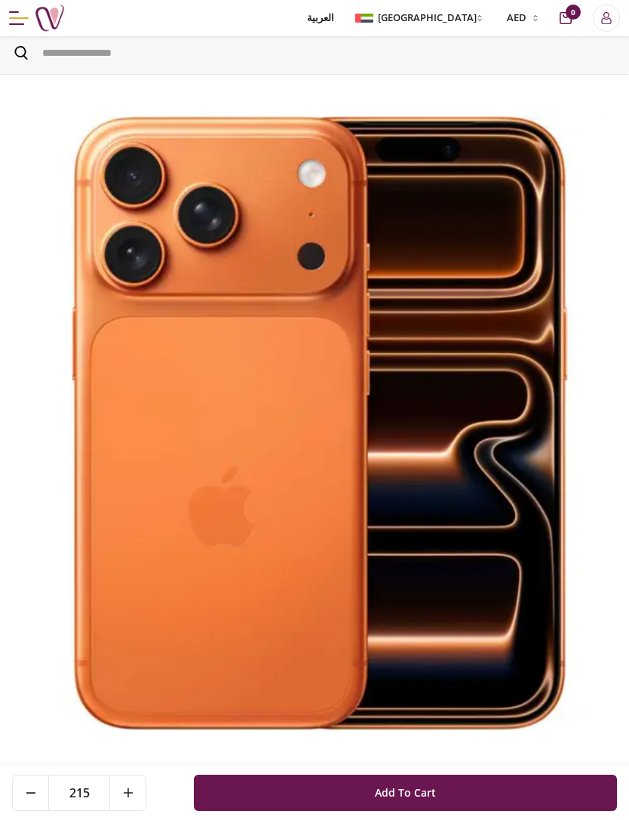
click at [139, 787] on button at bounding box center [127, 792] width 36 height 35
click at [134, 796] on button at bounding box center [127, 792] width 36 height 35
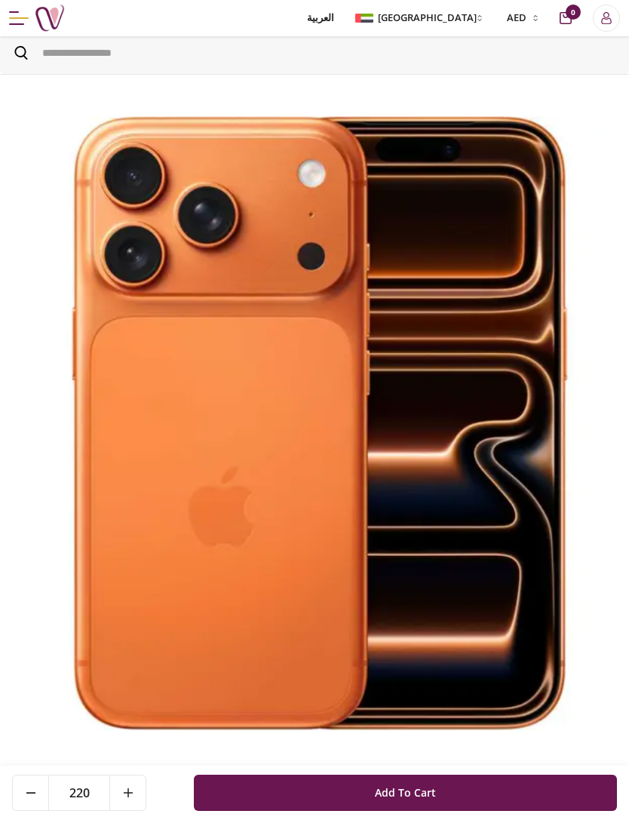
click at [134, 796] on button at bounding box center [127, 792] width 36 height 35
click at [135, 793] on button at bounding box center [127, 792] width 36 height 35
click at [134, 793] on button at bounding box center [127, 792] width 36 height 35
click at [135, 796] on button at bounding box center [127, 792] width 36 height 35
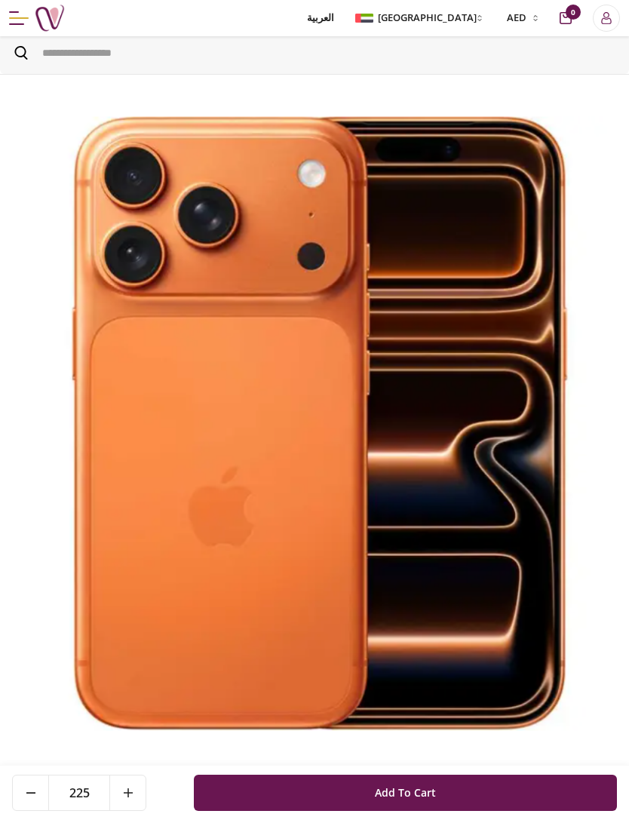
click at [134, 796] on button at bounding box center [127, 792] width 36 height 35
click at [132, 798] on button at bounding box center [127, 792] width 36 height 35
click at [131, 795] on icon at bounding box center [128, 792] width 9 height 9
click at [134, 796] on button at bounding box center [127, 792] width 36 height 35
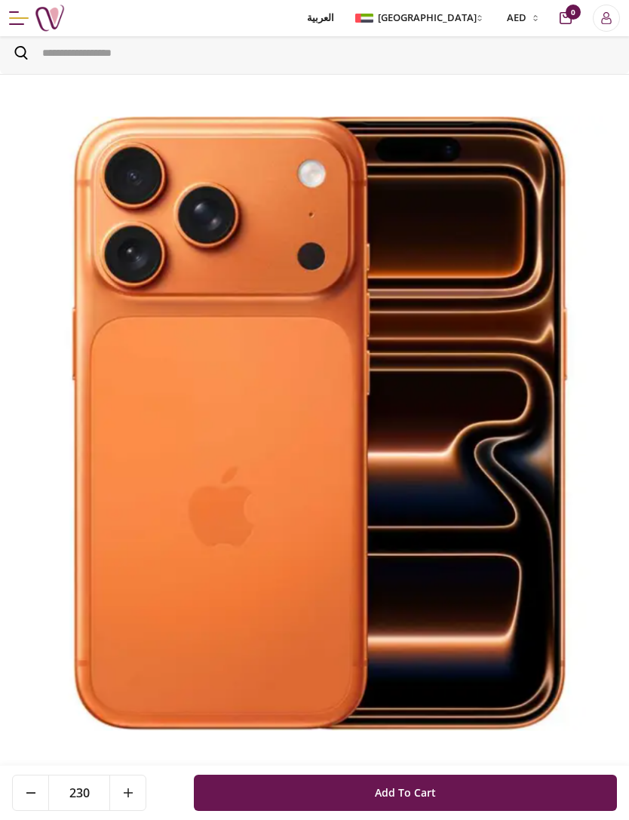
click at [134, 796] on button at bounding box center [127, 792] width 36 height 35
click at [134, 798] on button at bounding box center [127, 792] width 36 height 35
click at [134, 796] on button at bounding box center [127, 792] width 36 height 35
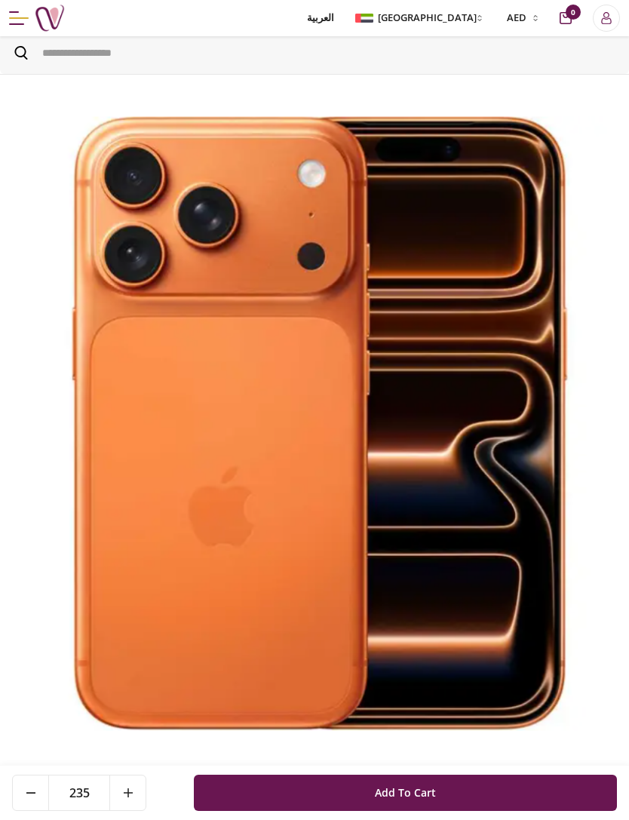
click at [134, 800] on button at bounding box center [127, 792] width 36 height 35
click at [133, 800] on button at bounding box center [127, 792] width 36 height 35
click at [137, 794] on button at bounding box center [127, 792] width 36 height 35
click at [136, 793] on button at bounding box center [127, 792] width 36 height 35
click at [137, 796] on button at bounding box center [127, 792] width 36 height 35
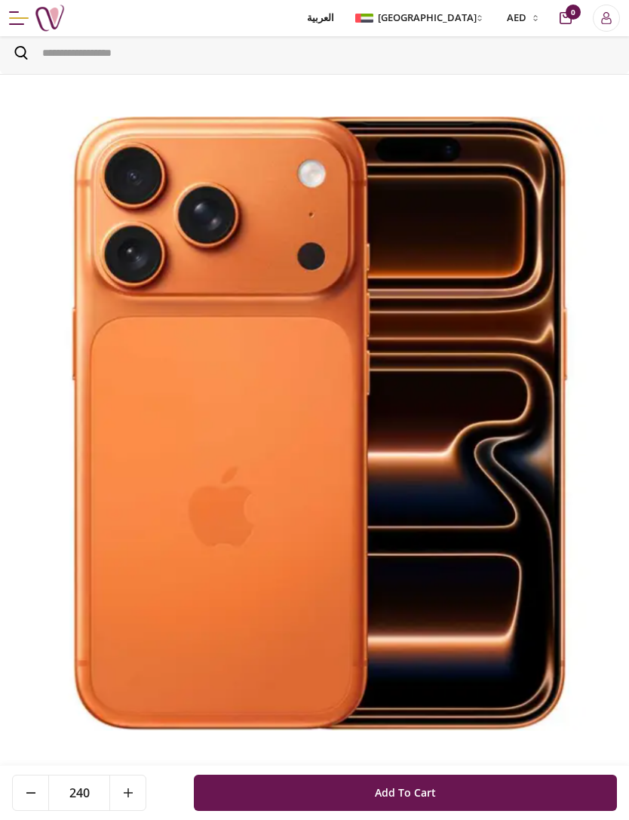
click at [136, 796] on button at bounding box center [127, 792] width 36 height 35
click at [137, 796] on button at bounding box center [127, 792] width 36 height 35
click at [137, 793] on button at bounding box center [127, 792] width 36 height 35
click at [136, 793] on button at bounding box center [127, 792] width 36 height 35
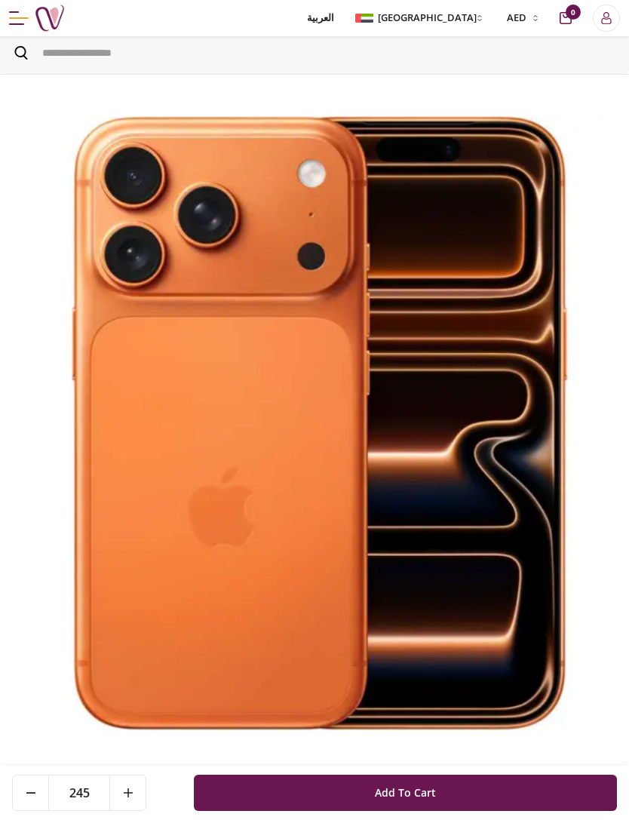
click at [136, 790] on button at bounding box center [127, 792] width 36 height 35
click at [135, 790] on button at bounding box center [127, 792] width 36 height 35
click at [137, 790] on button at bounding box center [127, 792] width 36 height 35
click at [134, 794] on button at bounding box center [127, 792] width 36 height 35
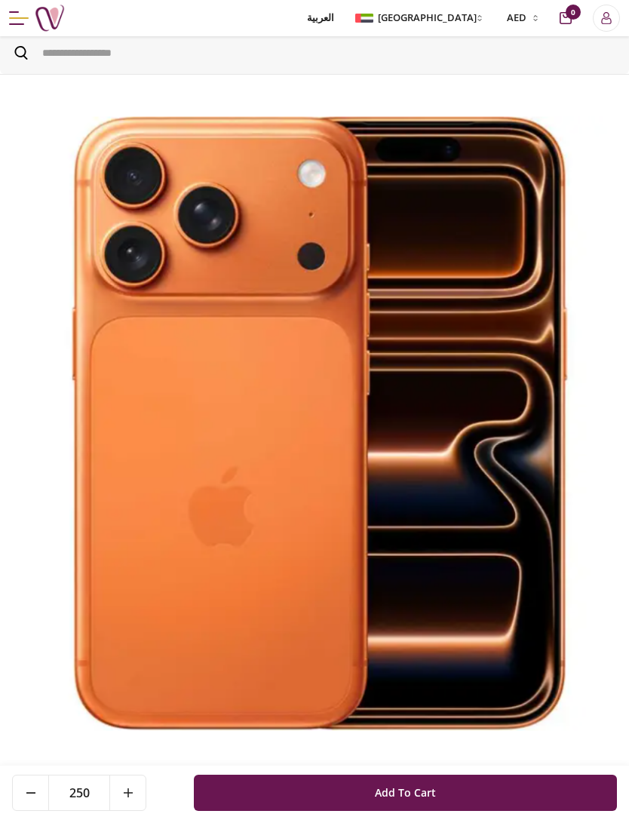
click at [134, 793] on button at bounding box center [127, 792] width 36 height 35
click at [134, 796] on button at bounding box center [127, 792] width 36 height 35
click at [133, 796] on button at bounding box center [127, 792] width 36 height 35
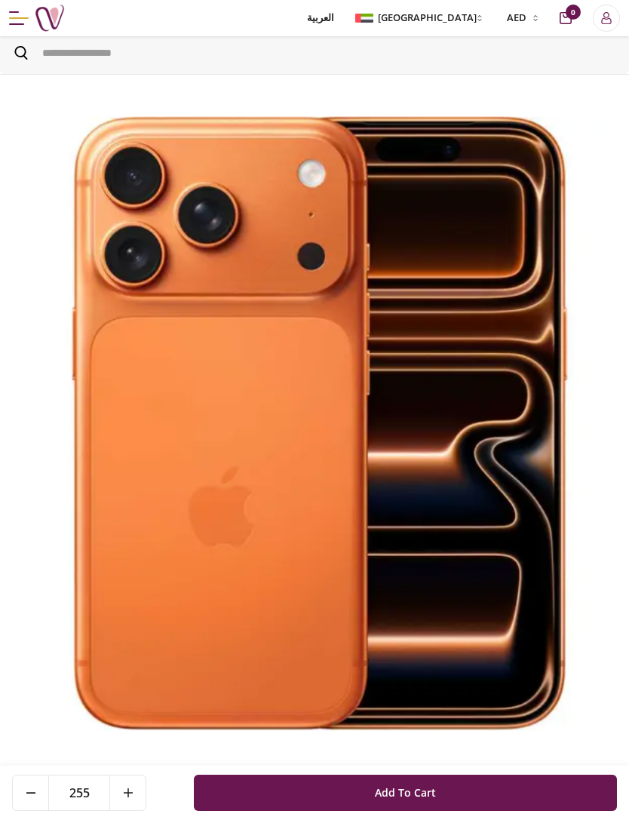
click at [134, 791] on button at bounding box center [127, 792] width 36 height 35
click at [134, 790] on button at bounding box center [127, 792] width 36 height 35
click at [132, 796] on icon at bounding box center [128, 792] width 9 height 9
click at [131, 796] on icon at bounding box center [128, 792] width 9 height 9
click at [130, 799] on button at bounding box center [127, 792] width 36 height 35
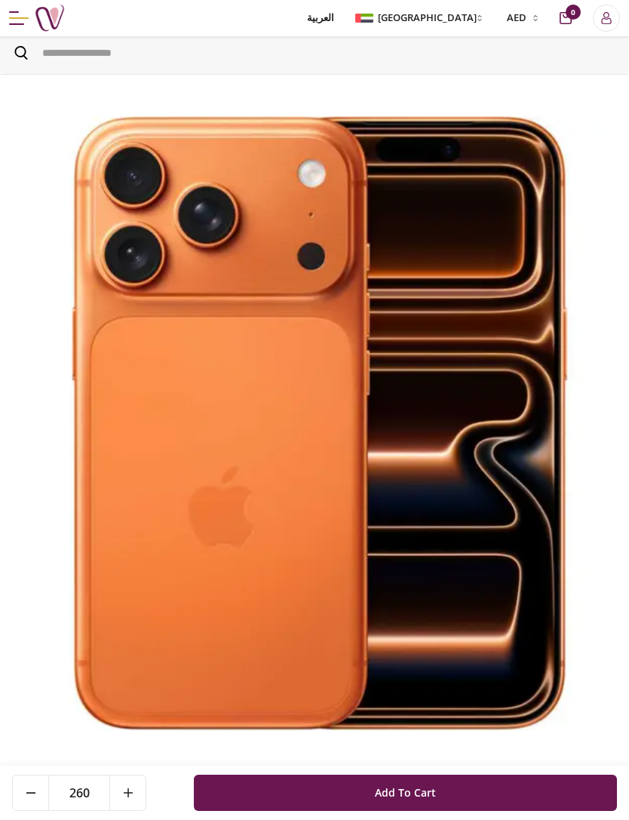
click at [130, 799] on button at bounding box center [127, 792] width 36 height 35
click at [134, 793] on button at bounding box center [127, 792] width 36 height 35
click at [133, 793] on button at bounding box center [127, 792] width 36 height 35
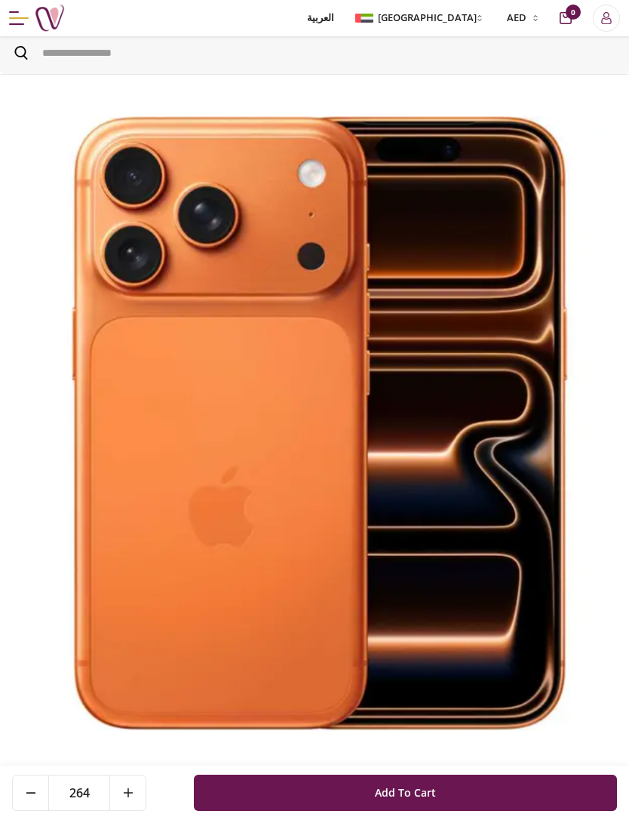
click at [134, 794] on button at bounding box center [127, 792] width 36 height 35
click at [134, 793] on button at bounding box center [127, 792] width 36 height 35
click at [132, 799] on button at bounding box center [127, 792] width 36 height 35
click at [132, 798] on button at bounding box center [127, 792] width 36 height 35
click at [132, 799] on button at bounding box center [127, 792] width 36 height 35
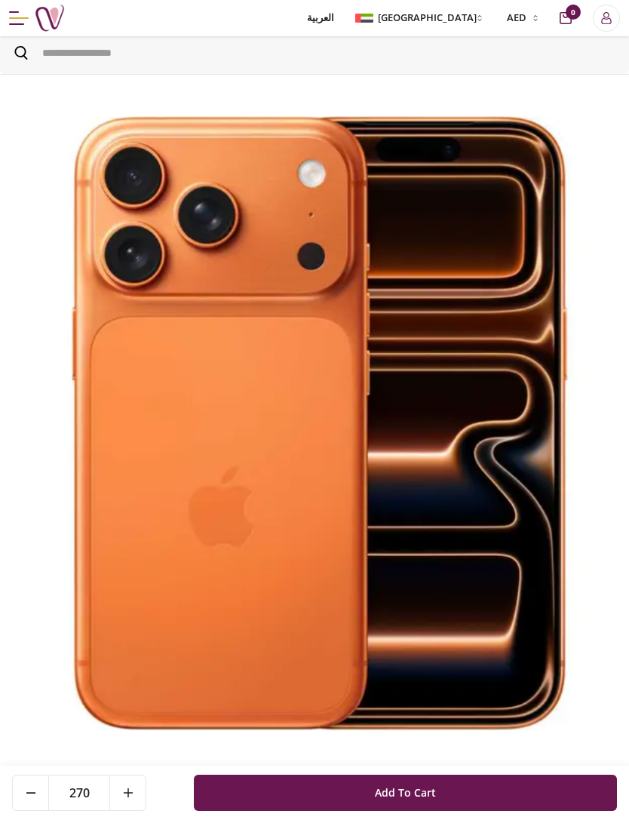
click at [132, 798] on button at bounding box center [127, 792] width 36 height 35
click at [136, 792] on button at bounding box center [127, 792] width 36 height 35
click at [135, 792] on button at bounding box center [127, 792] width 36 height 35
click at [136, 792] on button at bounding box center [127, 792] width 36 height 35
click at [135, 792] on button at bounding box center [127, 792] width 36 height 35
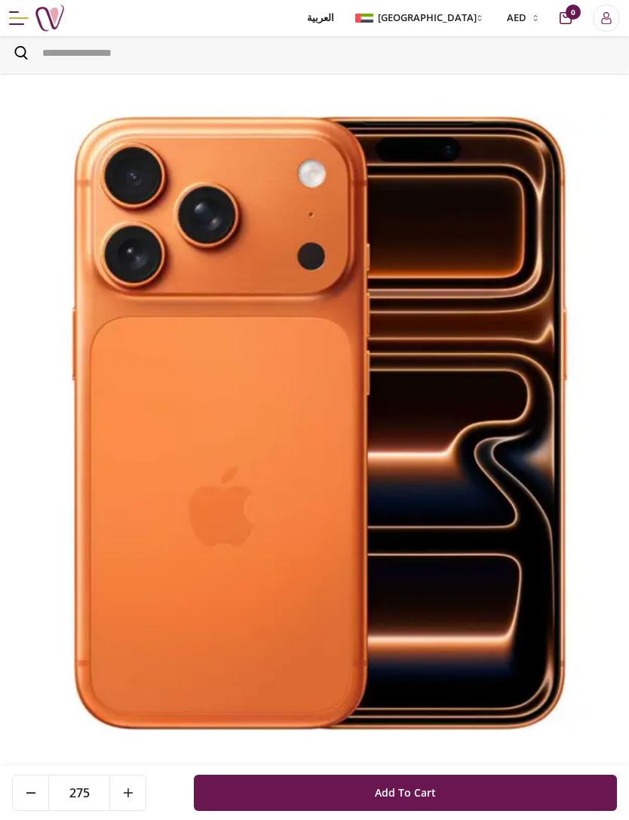
click at [134, 798] on button at bounding box center [127, 792] width 36 height 35
click at [134, 797] on button at bounding box center [127, 792] width 36 height 35
click at [134, 798] on button at bounding box center [127, 792] width 36 height 35
click at [134, 797] on button at bounding box center [127, 792] width 36 height 35
click at [134, 794] on button at bounding box center [127, 792] width 36 height 35
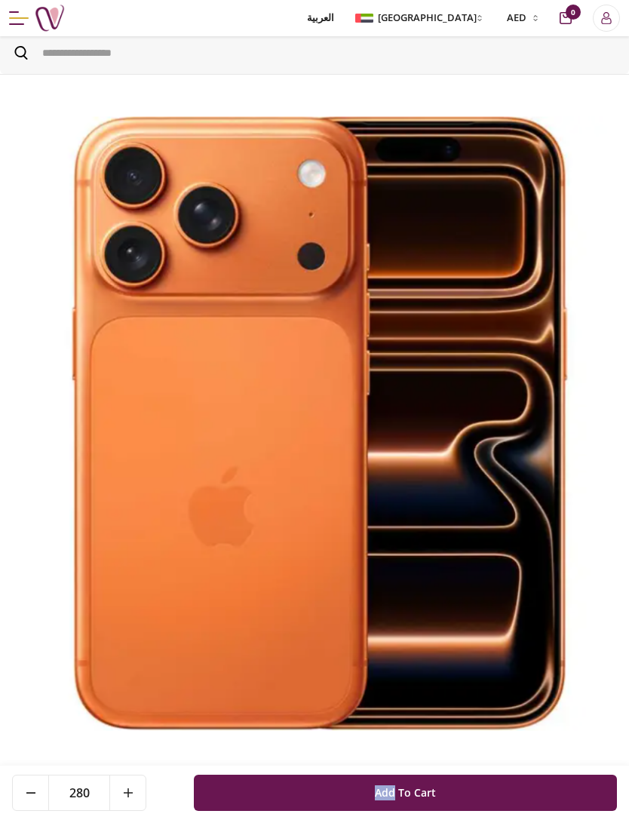
click at [137, 790] on button at bounding box center [127, 792] width 36 height 35
click at [134, 796] on button at bounding box center [127, 792] width 36 height 35
click at [132, 798] on button at bounding box center [127, 792] width 36 height 35
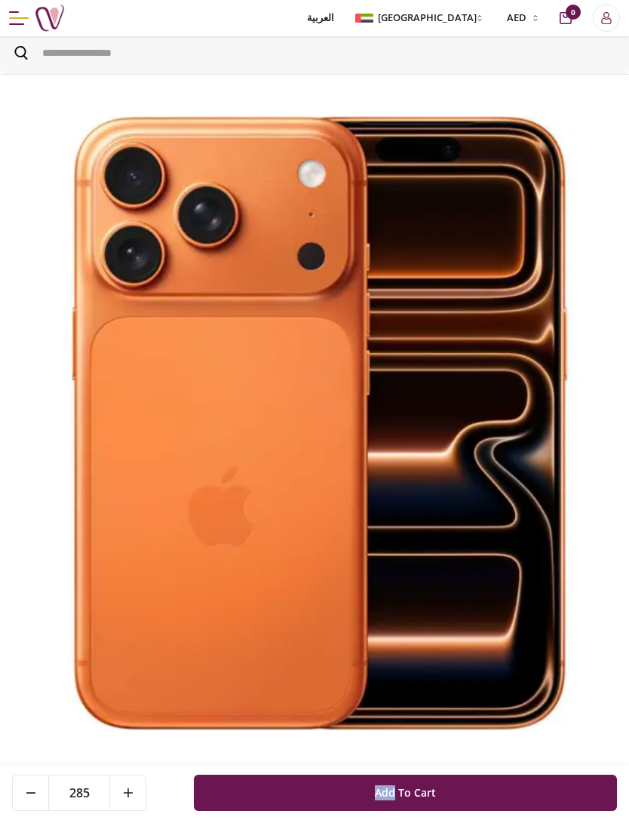
click at [132, 796] on icon at bounding box center [128, 792] width 9 height 9
click at [131, 796] on icon at bounding box center [128, 792] width 9 height 9
click at [136, 792] on button at bounding box center [127, 792] width 36 height 35
click at [134, 795] on button at bounding box center [127, 792] width 36 height 35
click at [133, 794] on button at bounding box center [127, 792] width 36 height 35
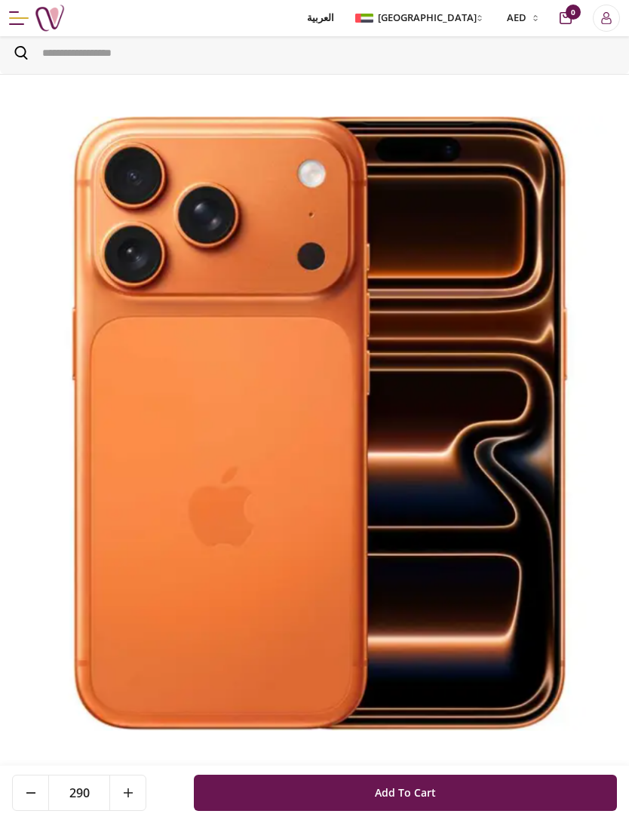
click at [132, 796] on icon at bounding box center [128, 792] width 9 height 9
click at [132, 793] on icon at bounding box center [128, 792] width 9 height 9
click at [131, 793] on icon at bounding box center [128, 792] width 9 height 9
click at [132, 788] on icon at bounding box center [128, 792] width 9 height 9
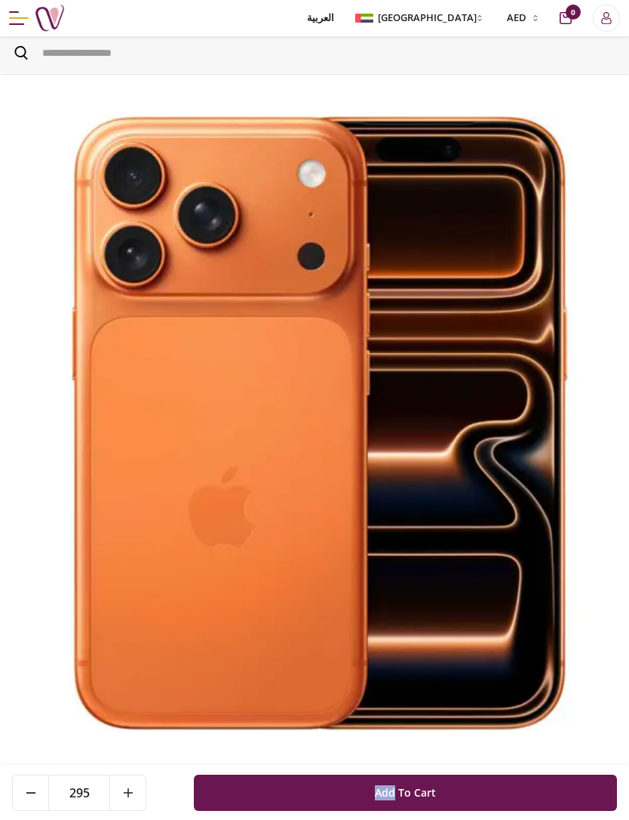
click at [131, 793] on icon at bounding box center [128, 792] width 9 height 9
click at [131, 796] on icon at bounding box center [128, 792] width 9 height 9
click at [130, 795] on icon at bounding box center [128, 792] width 9 height 9
click at [131, 794] on icon at bounding box center [128, 792] width 9 height 9
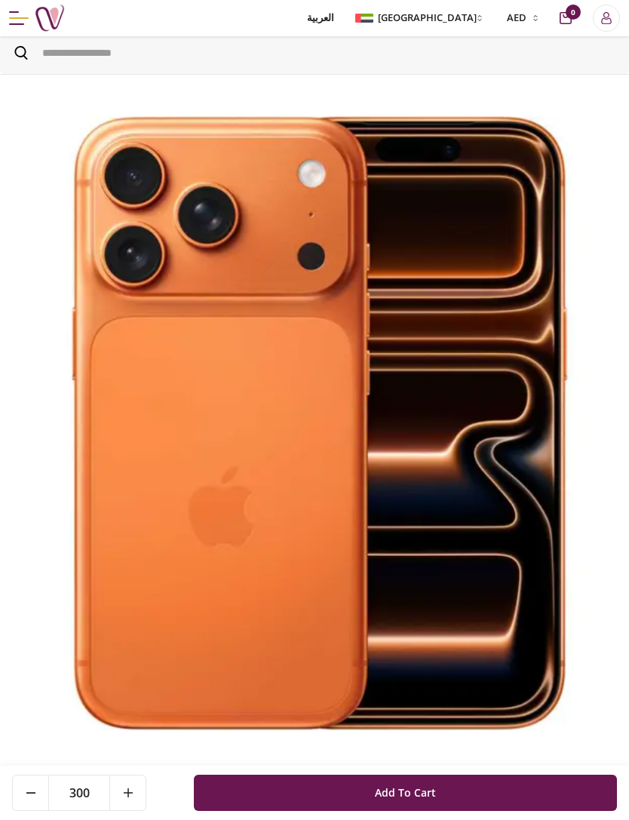
click at [131, 793] on icon at bounding box center [128, 792] width 9 height 9
click at [135, 787] on button at bounding box center [127, 792] width 36 height 35
click at [134, 787] on button at bounding box center [127, 792] width 36 height 35
click at [133, 791] on button at bounding box center [127, 792] width 36 height 35
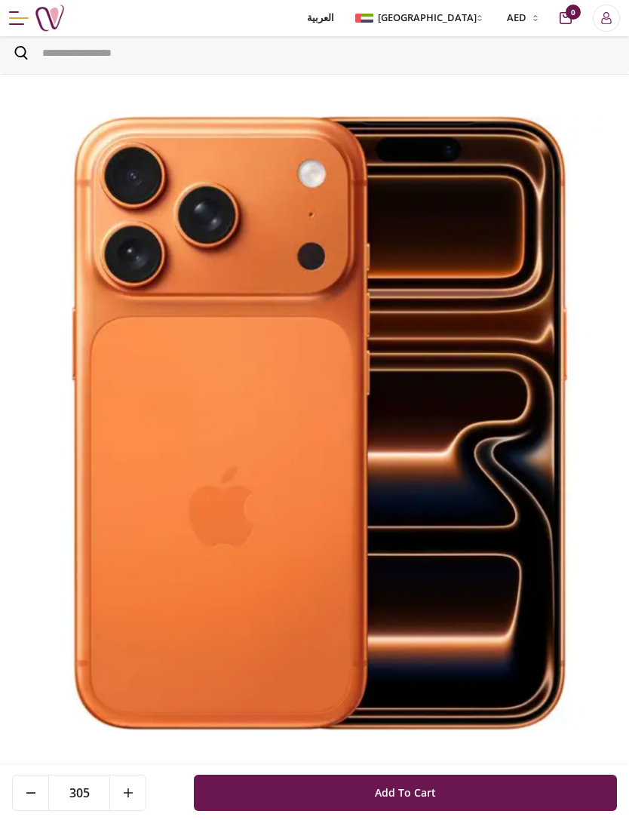
click at [131, 796] on icon at bounding box center [128, 792] width 9 height 9
click at [134, 793] on button at bounding box center [127, 792] width 36 height 35
click at [134, 792] on button at bounding box center [127, 792] width 36 height 35
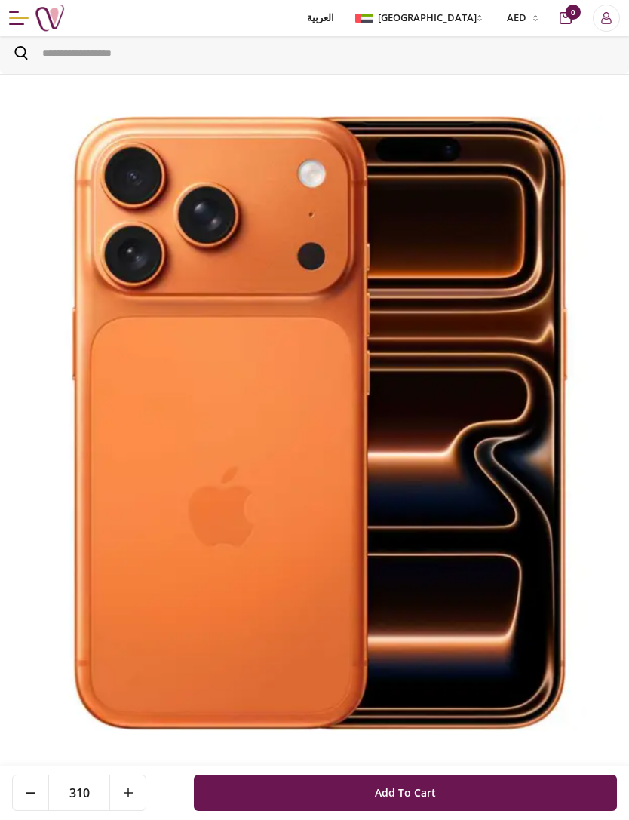
click at [133, 792] on button at bounding box center [127, 792] width 36 height 35
click at [136, 784] on button at bounding box center [127, 792] width 36 height 35
click at [135, 784] on button at bounding box center [127, 792] width 36 height 35
click at [132, 792] on icon at bounding box center [128, 792] width 9 height 9
click at [131, 792] on icon at bounding box center [128, 792] width 9 height 9
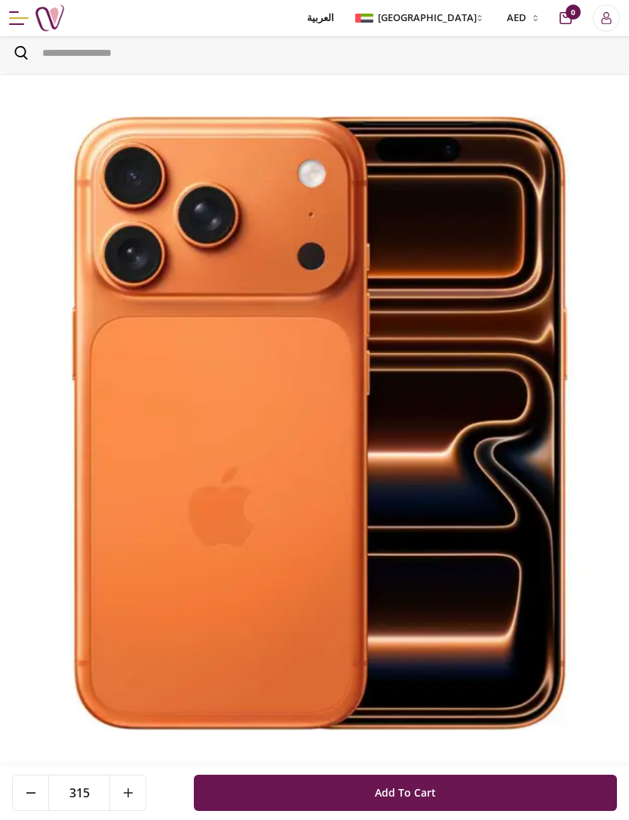
click at [131, 796] on icon at bounding box center [128, 792] width 9 height 9
click at [130, 796] on icon at bounding box center [128, 792] width 9 height 9
click at [134, 794] on button at bounding box center [127, 792] width 36 height 35
click at [134, 793] on button at bounding box center [127, 792] width 36 height 35
click at [134, 788] on button at bounding box center [127, 792] width 36 height 35
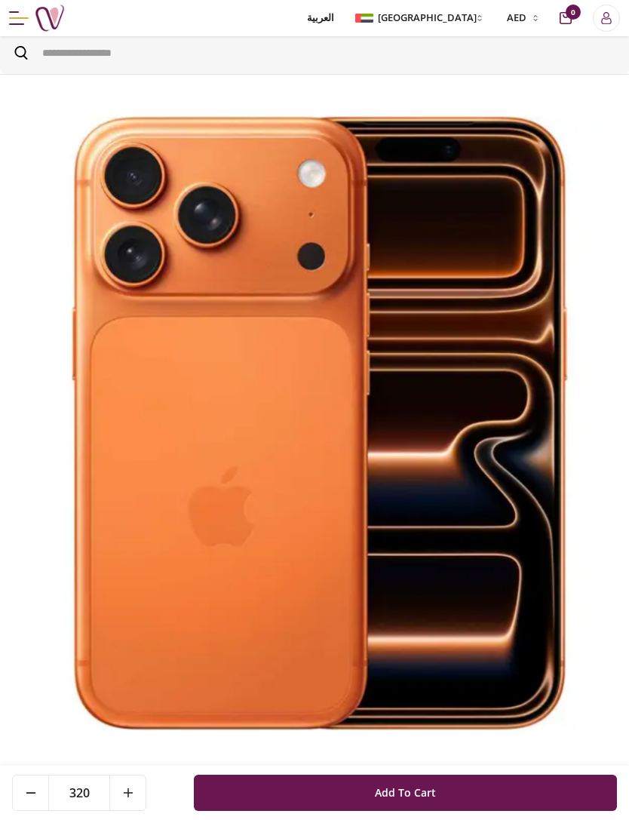
click at [134, 788] on button at bounding box center [127, 792] width 36 height 35
click at [135, 790] on button at bounding box center [127, 792] width 36 height 35
click at [134, 794] on button at bounding box center [127, 792] width 36 height 35
click at [134, 793] on button at bounding box center [127, 792] width 36 height 35
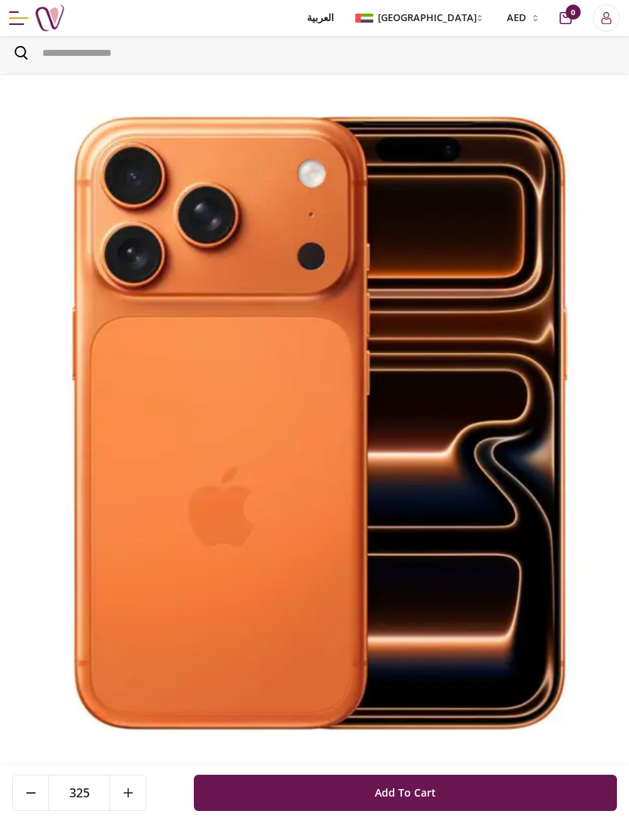
click at [134, 796] on button at bounding box center [127, 792] width 36 height 35
click at [134, 794] on button at bounding box center [127, 792] width 36 height 35
click at [134, 793] on button at bounding box center [127, 792] width 36 height 35
click at [136, 788] on button at bounding box center [127, 792] width 36 height 35
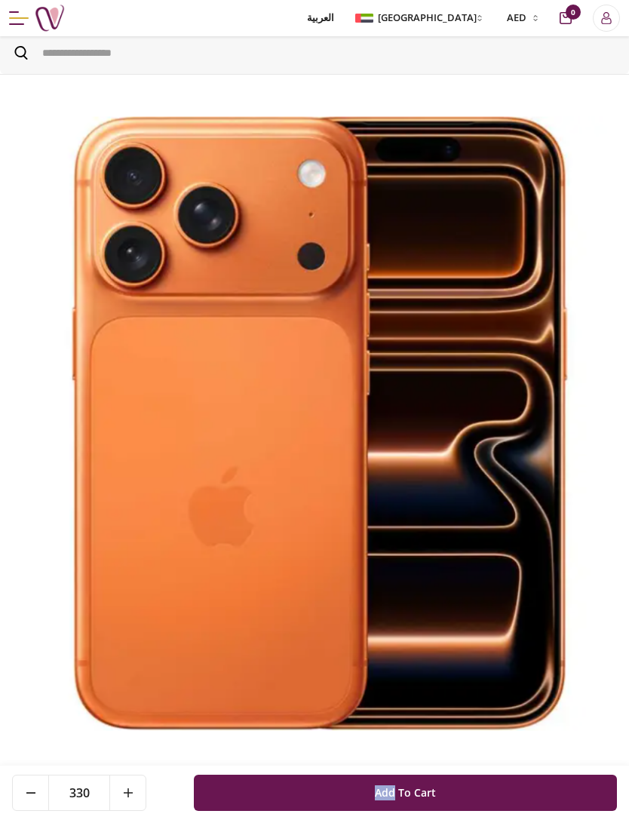
click at [134, 796] on button at bounding box center [127, 792] width 36 height 35
click at [134, 795] on button at bounding box center [127, 792] width 36 height 35
click at [130, 796] on icon at bounding box center [128, 792] width 9 height 9
click at [134, 787] on button at bounding box center [127, 792] width 36 height 35
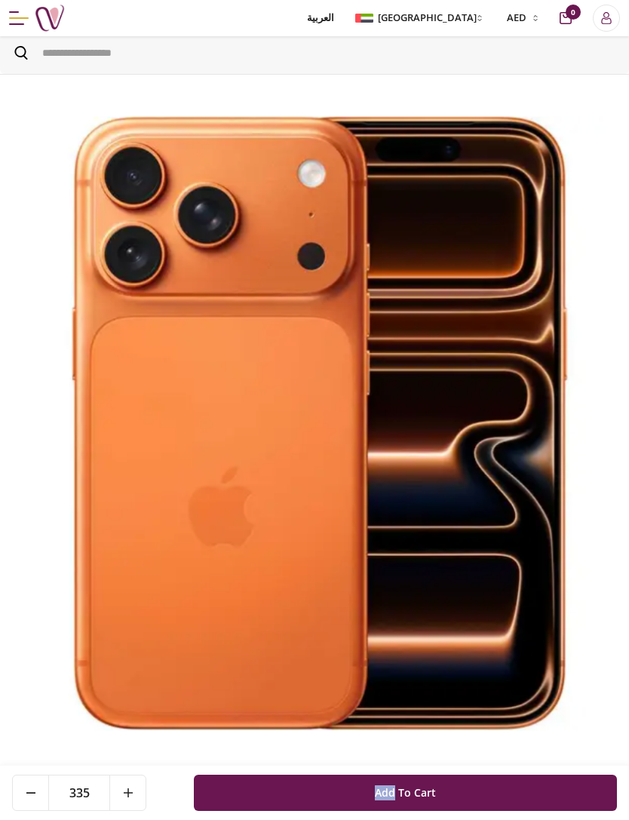
click at [135, 793] on button at bounding box center [127, 792] width 36 height 35
click at [134, 793] on button at bounding box center [127, 792] width 36 height 35
click at [128, 797] on button at bounding box center [127, 792] width 36 height 35
click at [127, 796] on icon at bounding box center [128, 792] width 9 height 9
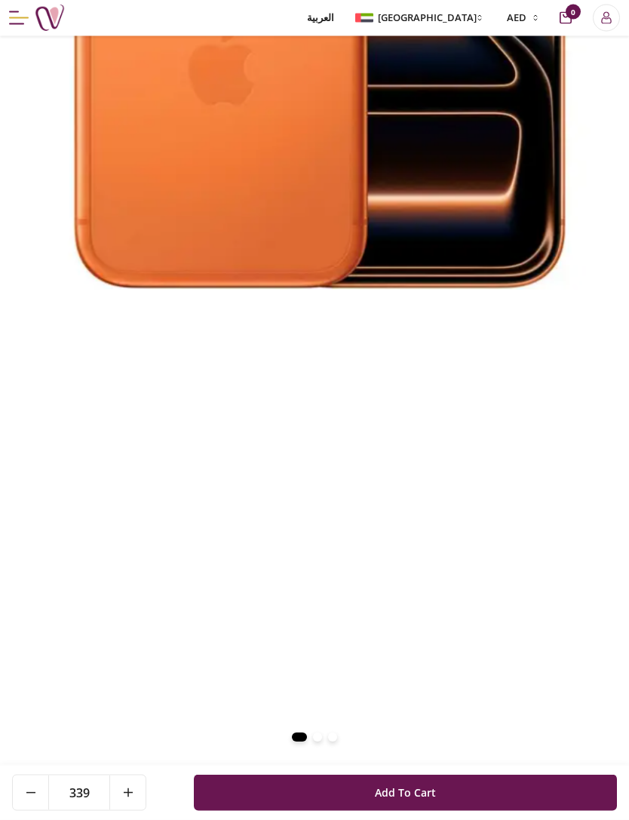
scroll to position [462, 0]
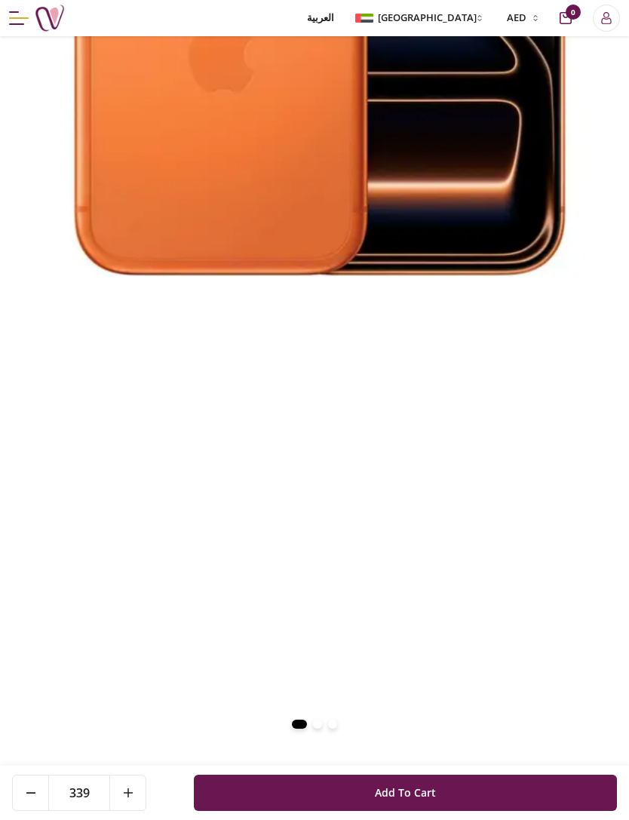
click at [120, 810] on button at bounding box center [127, 792] width 36 height 35
click at [124, 797] on icon at bounding box center [128, 792] width 9 height 9
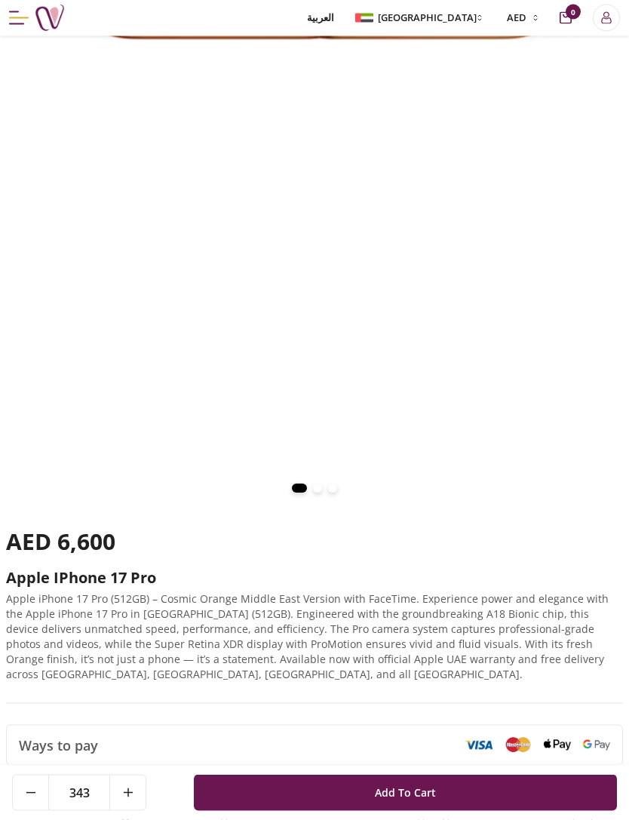
scroll to position [705, 0]
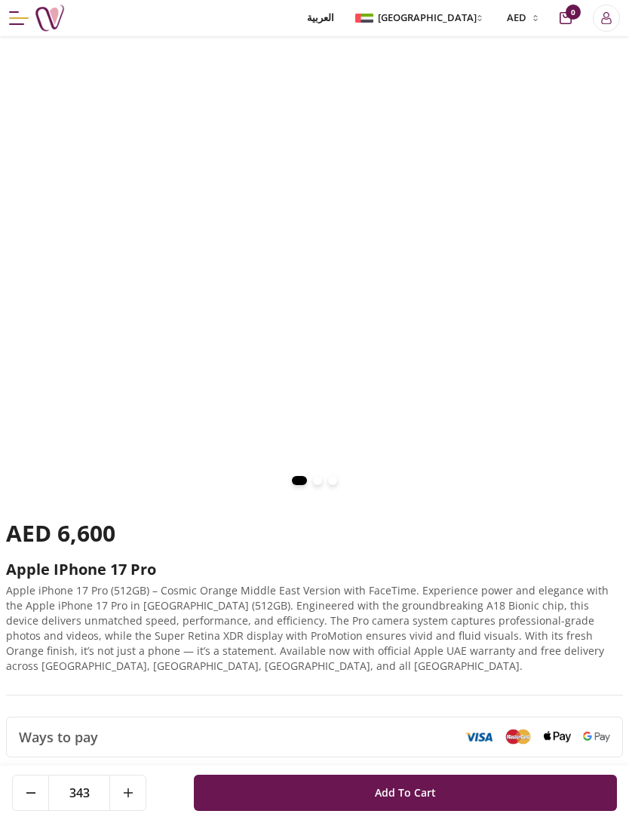
click at [557, 755] on div "Ways to pay" at bounding box center [314, 736] width 615 height 39
click at [560, 736] on img at bounding box center [557, 736] width 27 height 11
click at [560, 735] on img at bounding box center [557, 736] width 27 height 11
click at [561, 738] on img at bounding box center [557, 736] width 27 height 11
click at [562, 740] on img at bounding box center [557, 736] width 27 height 11
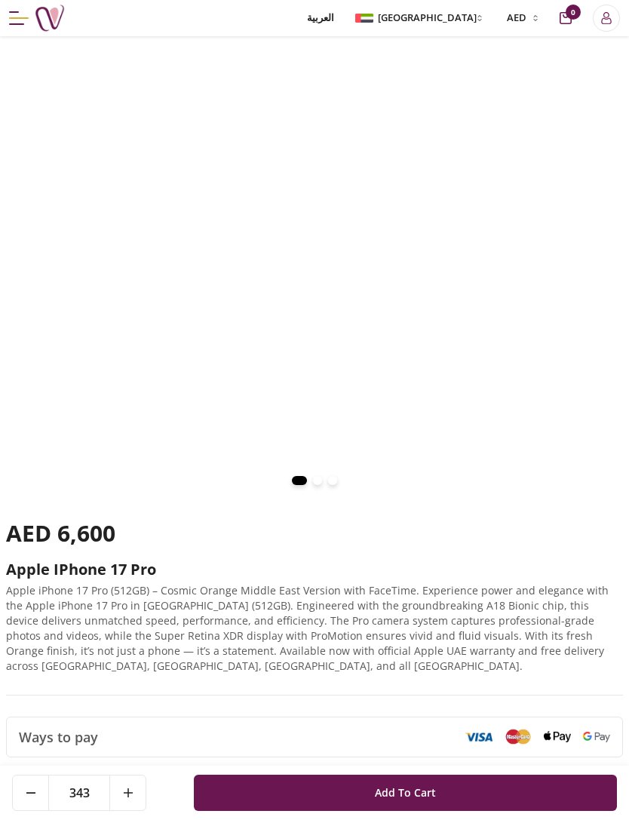
click at [562, 738] on img at bounding box center [557, 736] width 27 height 11
click at [557, 735] on img at bounding box center [557, 736] width 27 height 11
click at [608, 735] on img at bounding box center [596, 737] width 27 height 11
click at [557, 577] on h2 "Apple iPhone 17 Pro" at bounding box center [314, 569] width 617 height 21
click at [144, 810] on button at bounding box center [127, 792] width 36 height 35
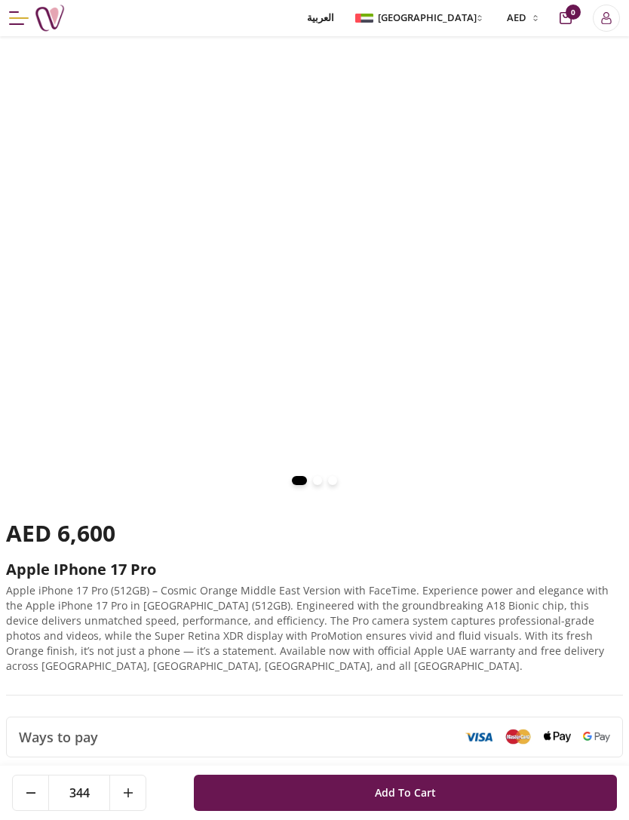
click at [144, 810] on button at bounding box center [127, 792] width 36 height 35
click at [134, 810] on button at bounding box center [127, 792] width 36 height 35
click at [133, 810] on button at bounding box center [127, 792] width 36 height 35
click at [134, 810] on button at bounding box center [127, 792] width 36 height 35
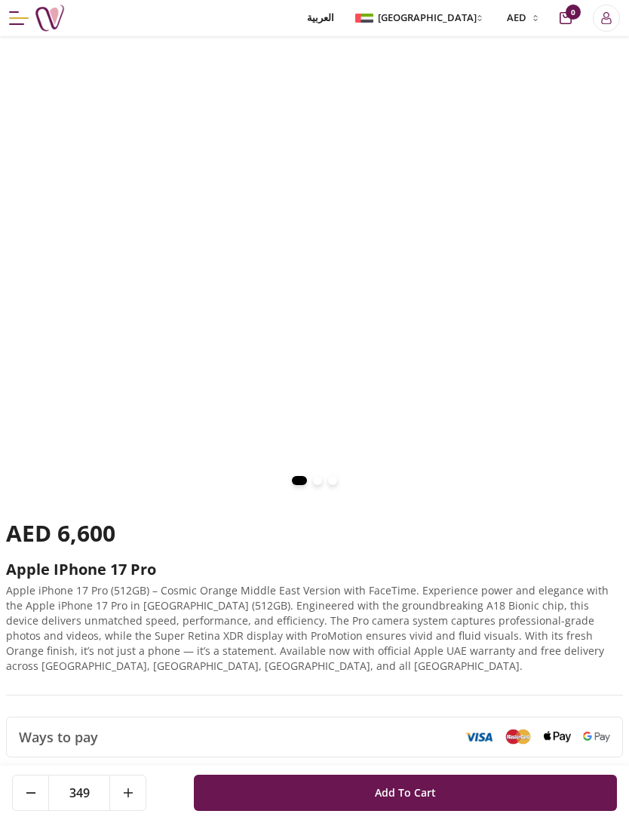
click at [136, 810] on button at bounding box center [127, 792] width 36 height 35
click at [134, 810] on button at bounding box center [127, 792] width 36 height 35
click at [133, 810] on button at bounding box center [127, 792] width 36 height 35
click at [134, 810] on button at bounding box center [127, 792] width 36 height 35
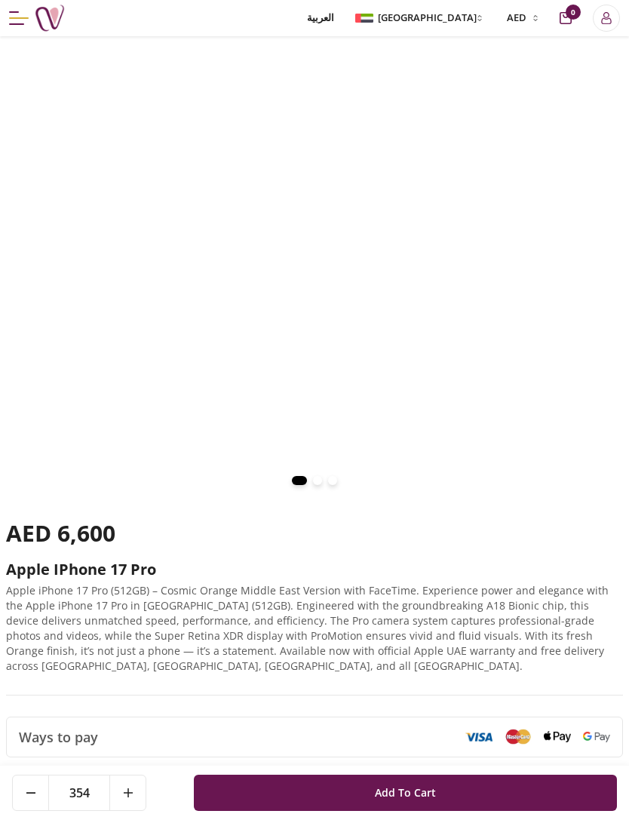
click at [134, 810] on button at bounding box center [127, 792] width 36 height 35
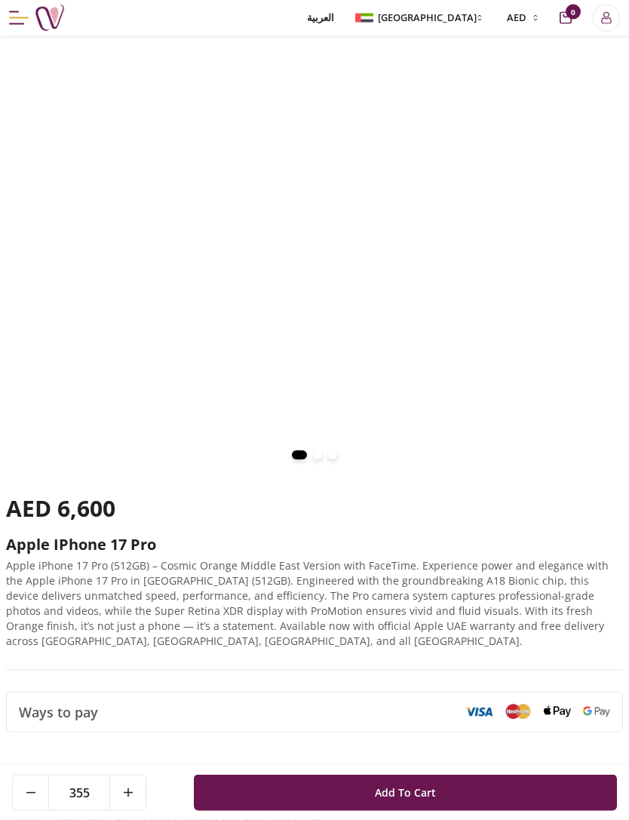
click at [129, 797] on icon at bounding box center [128, 792] width 9 height 9
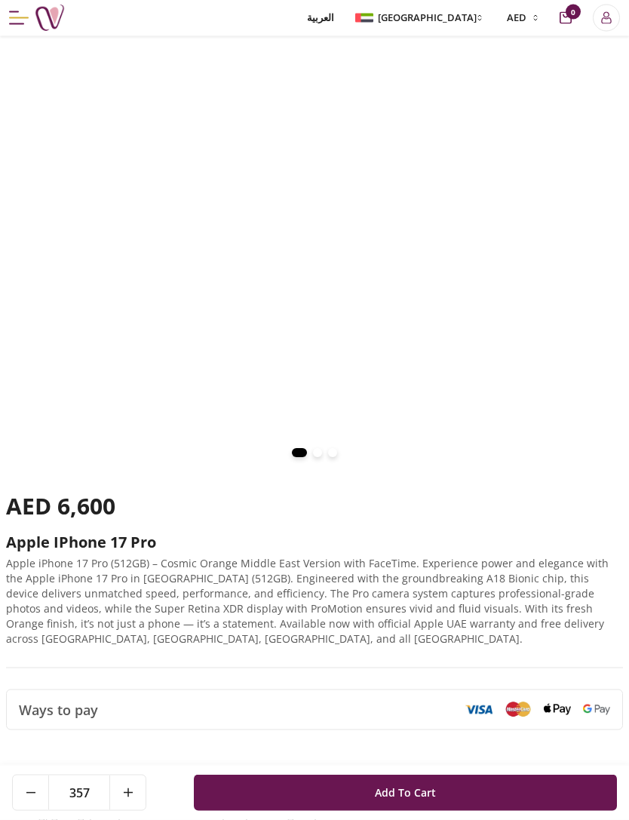
click at [131, 797] on icon at bounding box center [128, 792] width 9 height 9
click at [134, 810] on button at bounding box center [127, 792] width 36 height 35
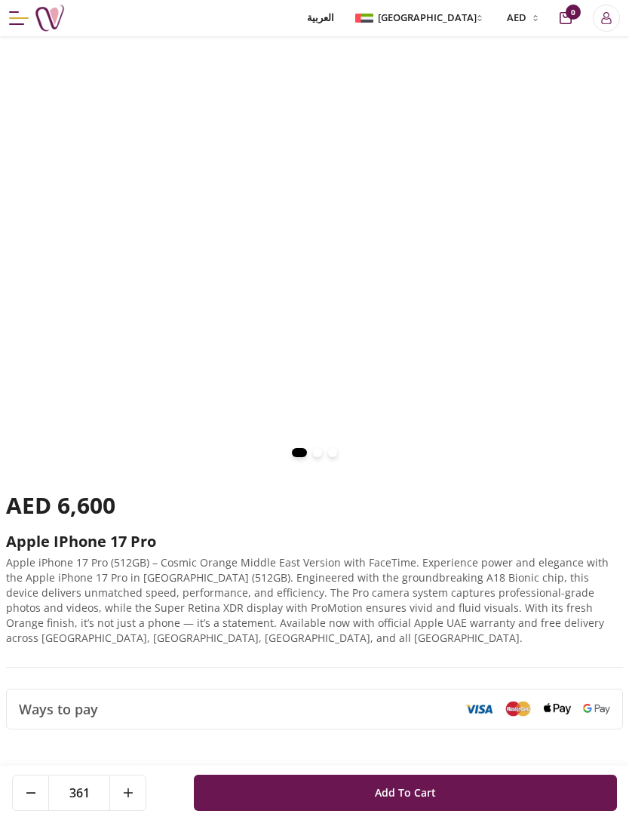
click at [126, 797] on icon at bounding box center [128, 792] width 9 height 9
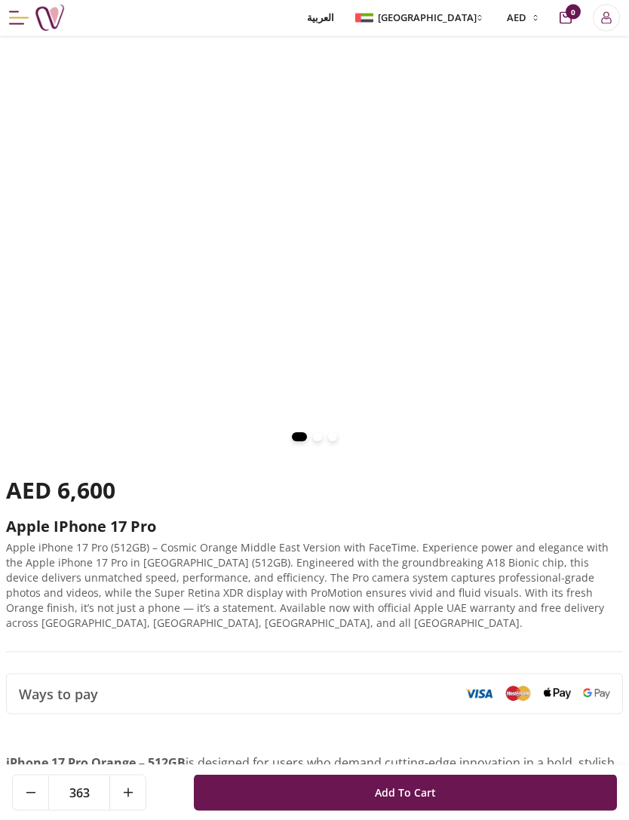
click at [127, 797] on icon at bounding box center [128, 792] width 9 height 9
click at [124, 810] on button at bounding box center [127, 792] width 36 height 35
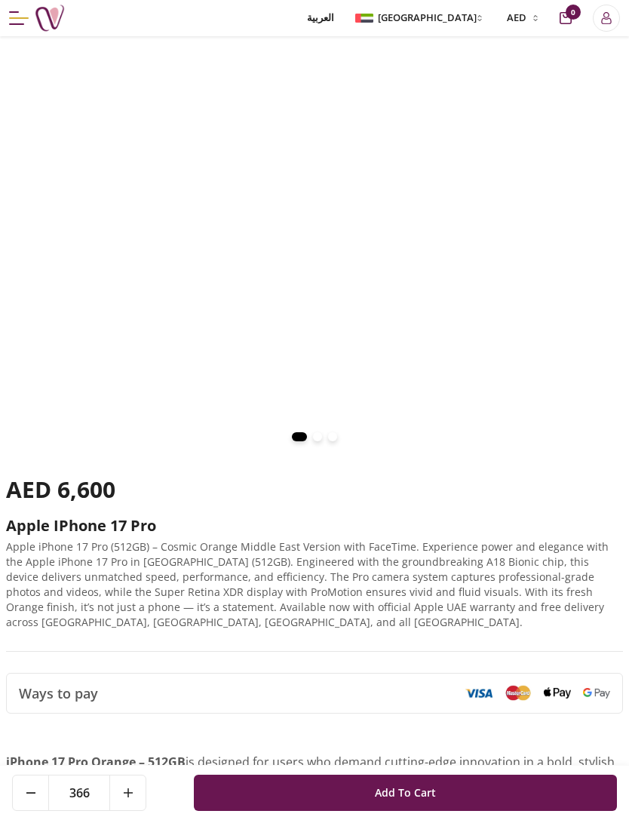
click at [122, 810] on button at bounding box center [127, 792] width 36 height 35
click at [123, 810] on button at bounding box center [127, 792] width 36 height 35
click at [122, 810] on button at bounding box center [127, 792] width 36 height 35
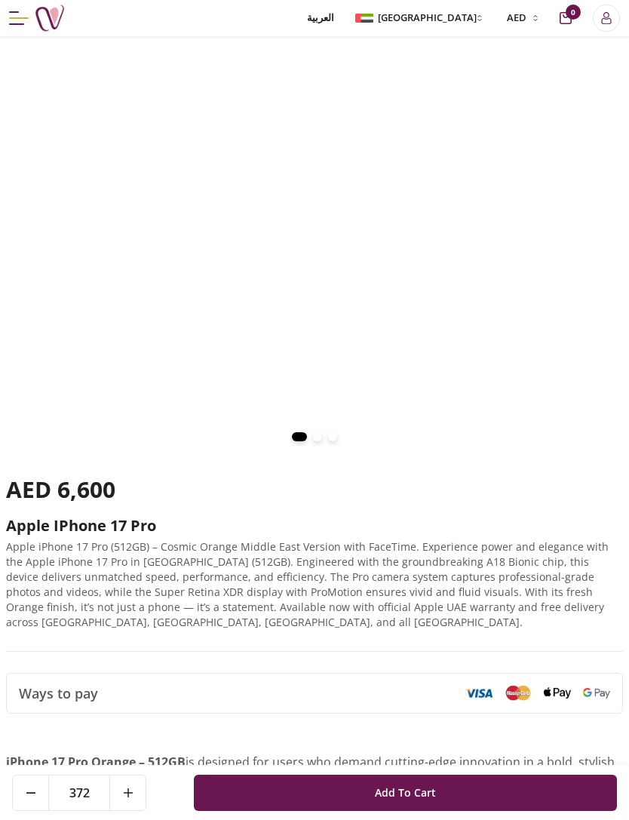
click at [26, 810] on button at bounding box center [31, 792] width 36 height 35
click at [43, 810] on button at bounding box center [31, 792] width 36 height 35
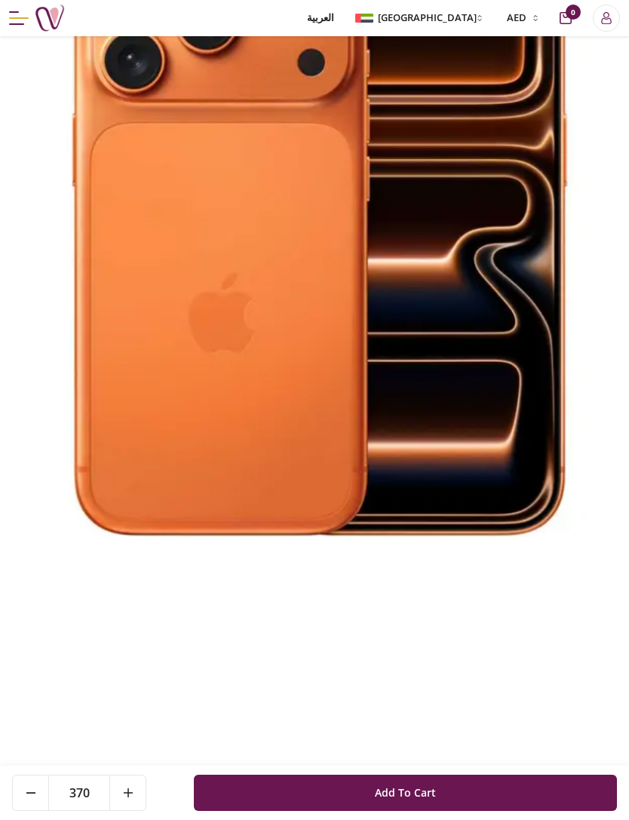
scroll to position [0, 0]
